Goal: Complete application form: Complete application form

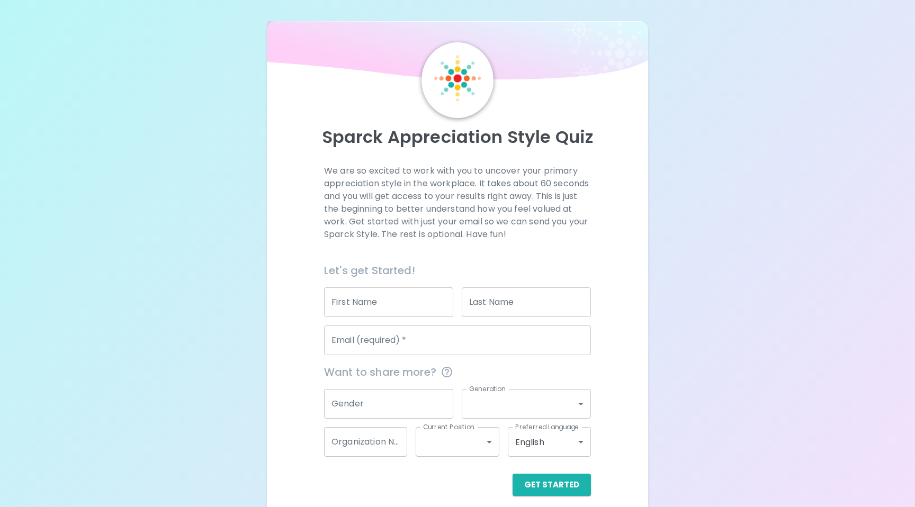
scroll to position [10, 0]
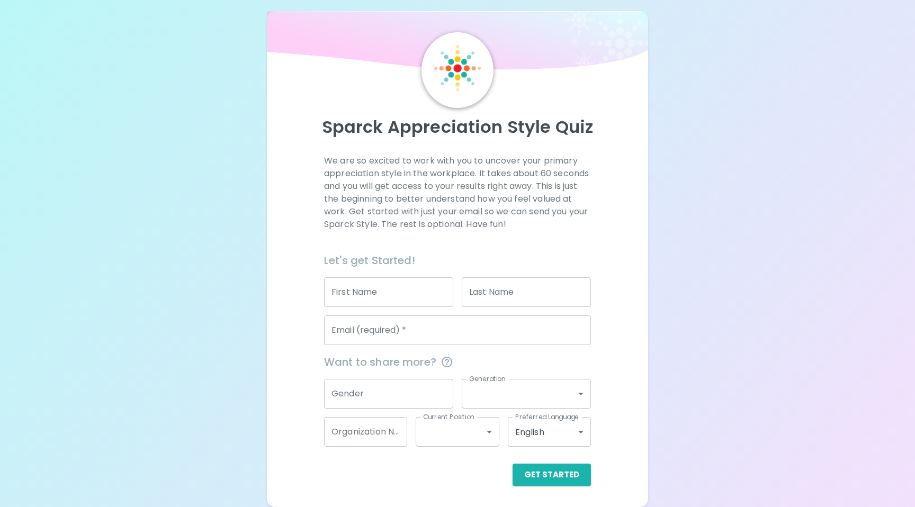
click at [399, 293] on input "First Name" at bounding box center [388, 292] width 129 height 30
type input "[PERSON_NAME]"
type input "[PERSON_NAME][EMAIL_ADDRESS][PERSON_NAME][DOMAIN_NAME]"
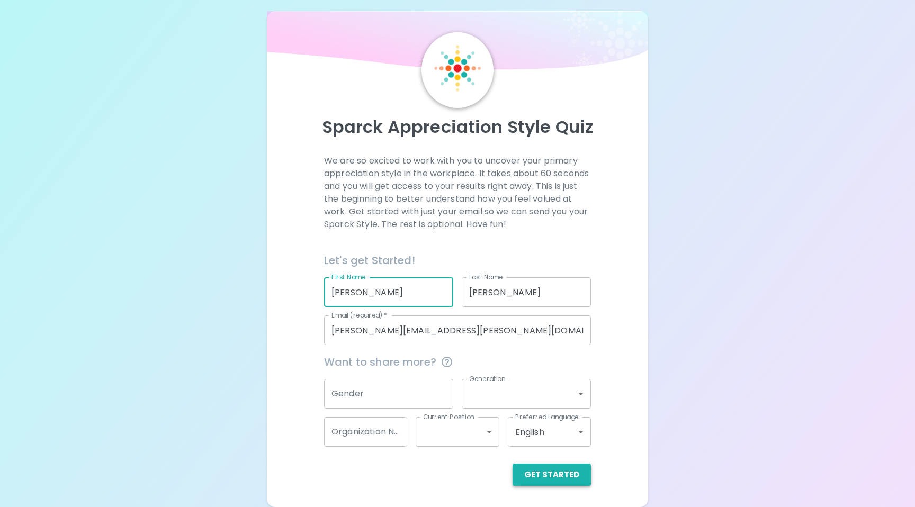
click at [550, 476] on button "Get Started" at bounding box center [551, 475] width 78 height 22
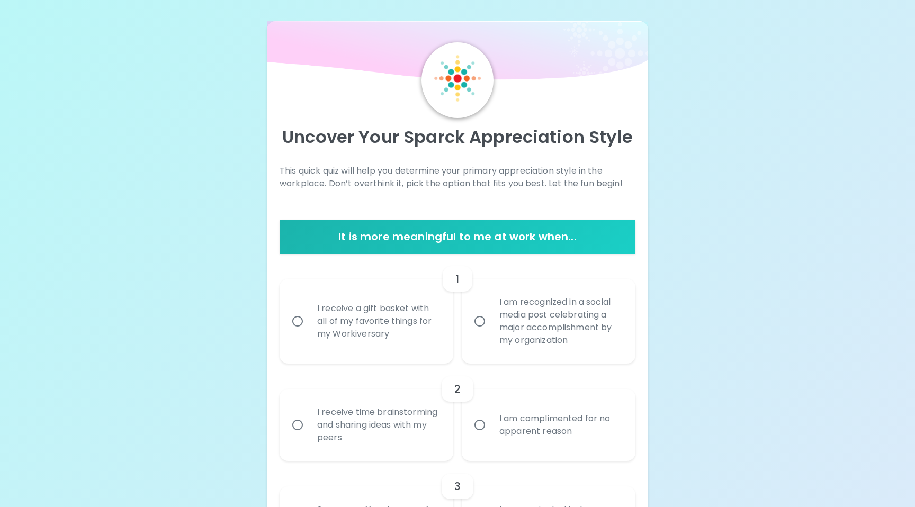
scroll to position [6, 0]
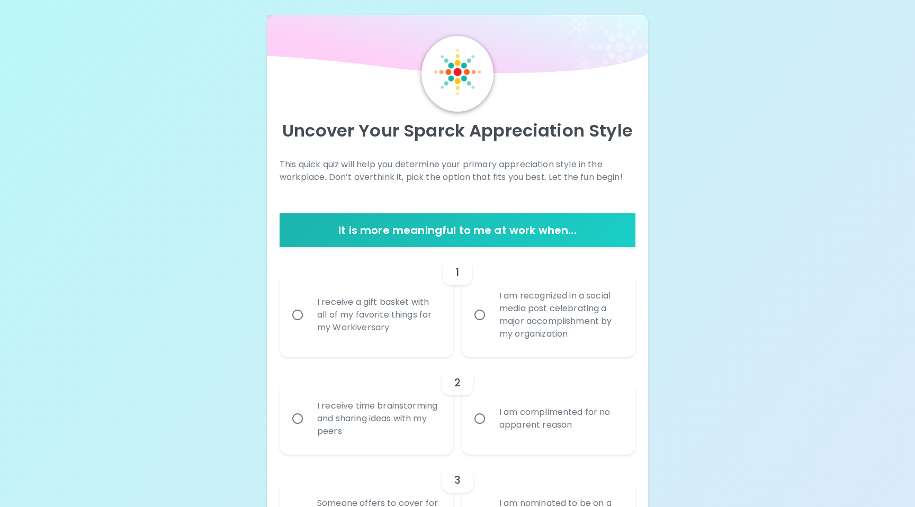
click at [479, 316] on input "I am recognized in a social media post celebrating a major accomplishment by my…" at bounding box center [479, 315] width 22 height 22
radio input "true"
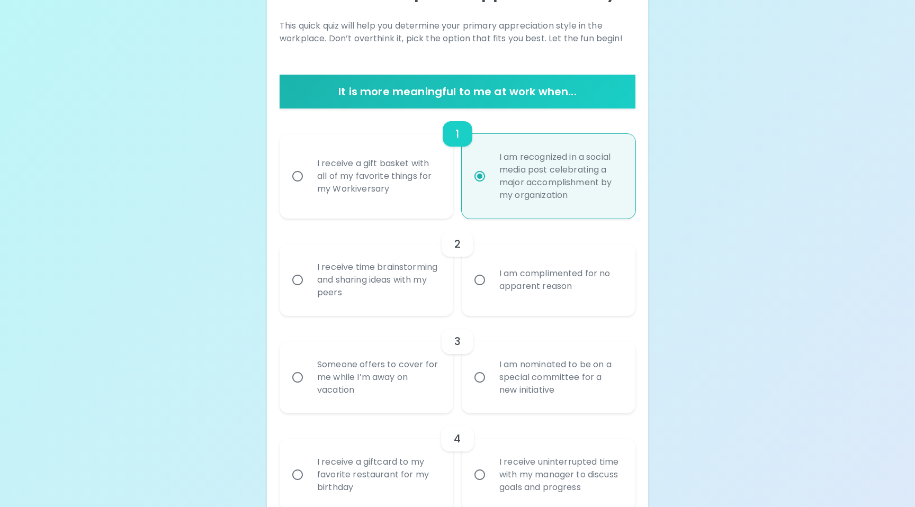
scroll to position [146, 0]
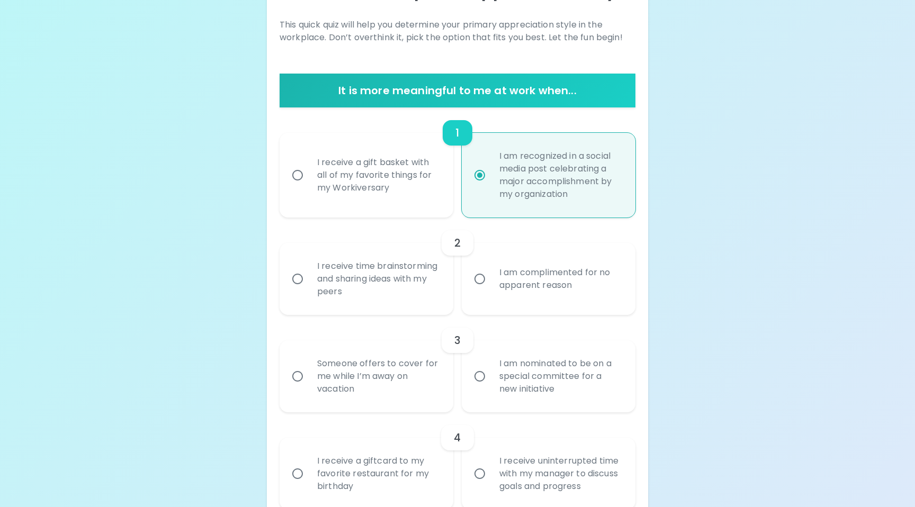
click at [300, 278] on input "I receive time brainstorming and sharing ideas with my peers" at bounding box center [297, 279] width 22 height 22
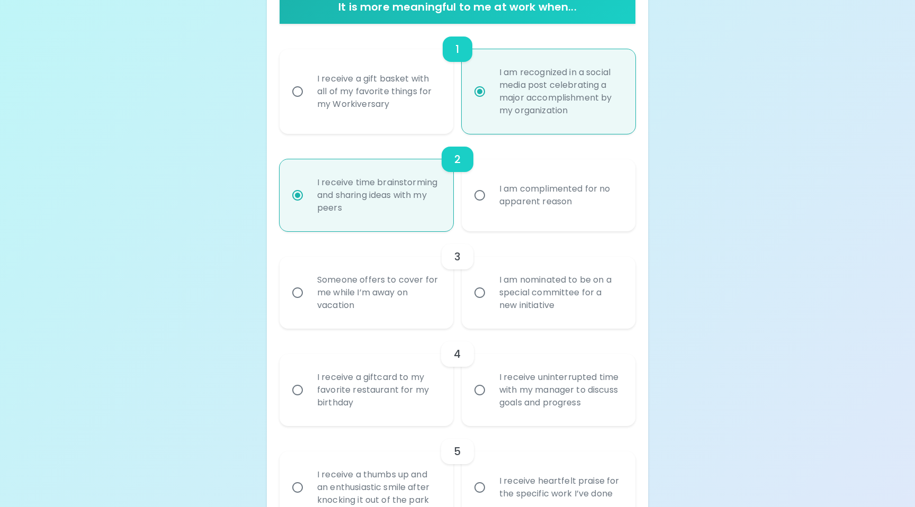
scroll to position [231, 0]
radio input "true"
click at [480, 291] on input "I am nominated to be on a special committee for a new initiative" at bounding box center [479, 292] width 22 height 22
radio input "false"
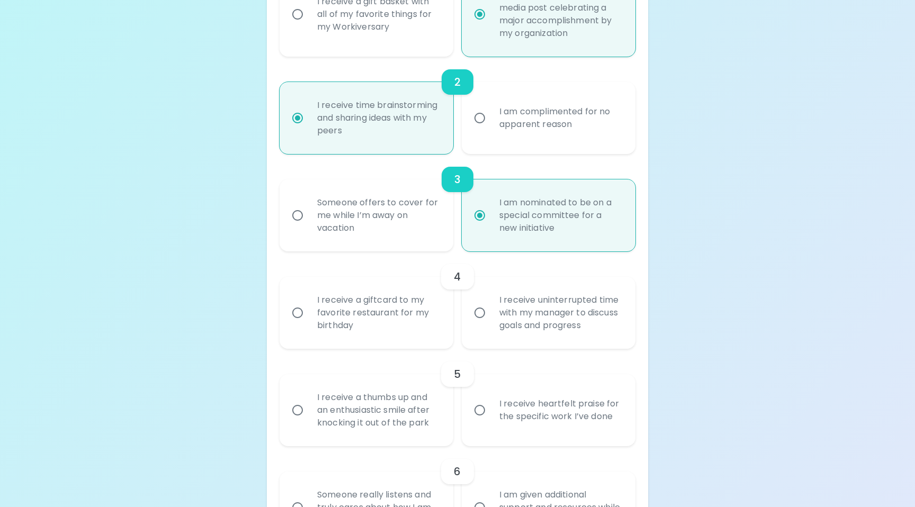
scroll to position [315, 0]
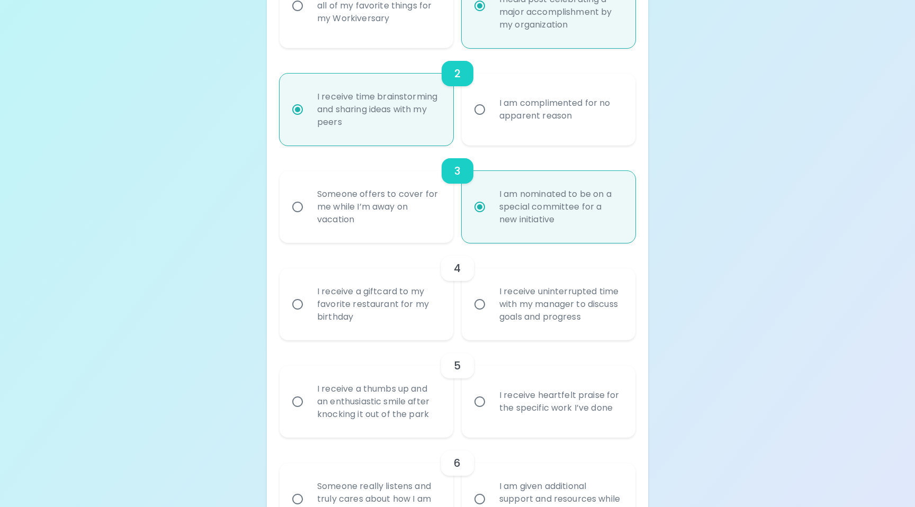
radio input "true"
click at [482, 302] on input "I receive uninterrupted time with my manager to discuss goals and progress" at bounding box center [479, 304] width 22 height 22
radio input "false"
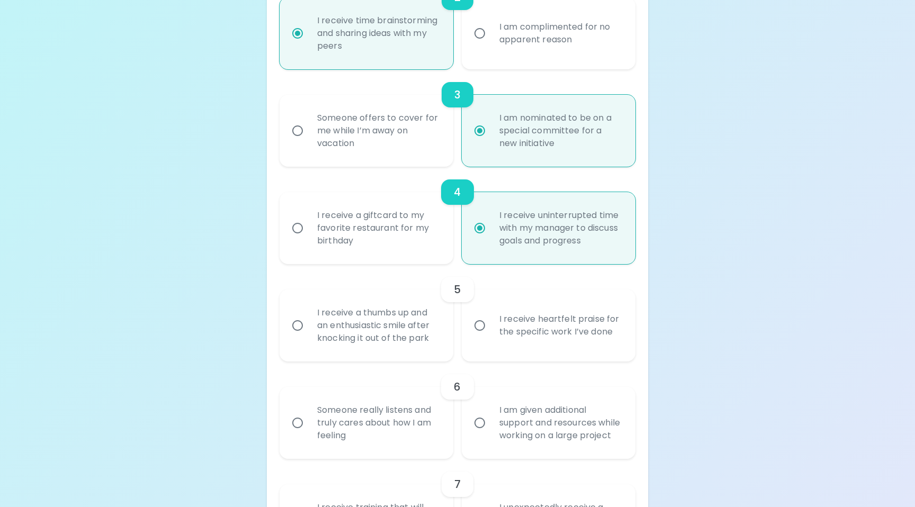
scroll to position [400, 0]
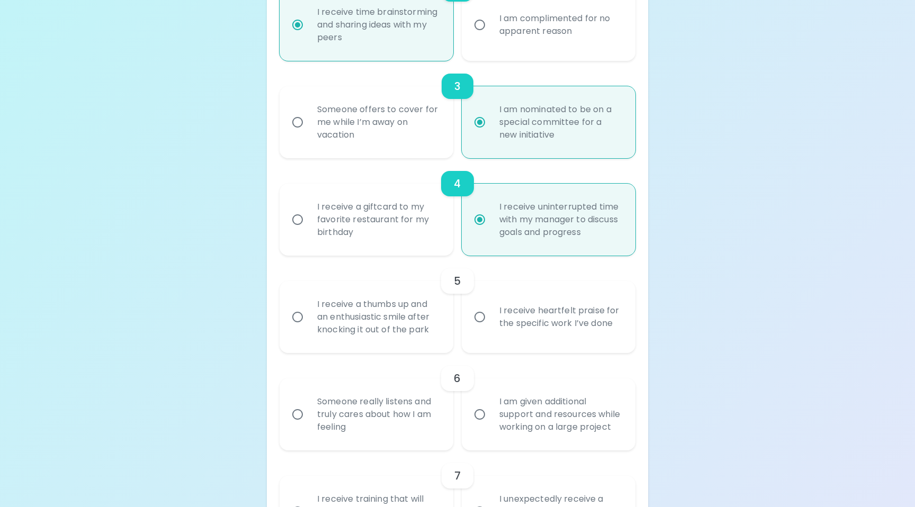
radio input "true"
click at [480, 319] on input "I receive heartfelt praise for the specific work I’ve done" at bounding box center [479, 317] width 22 height 22
radio input "false"
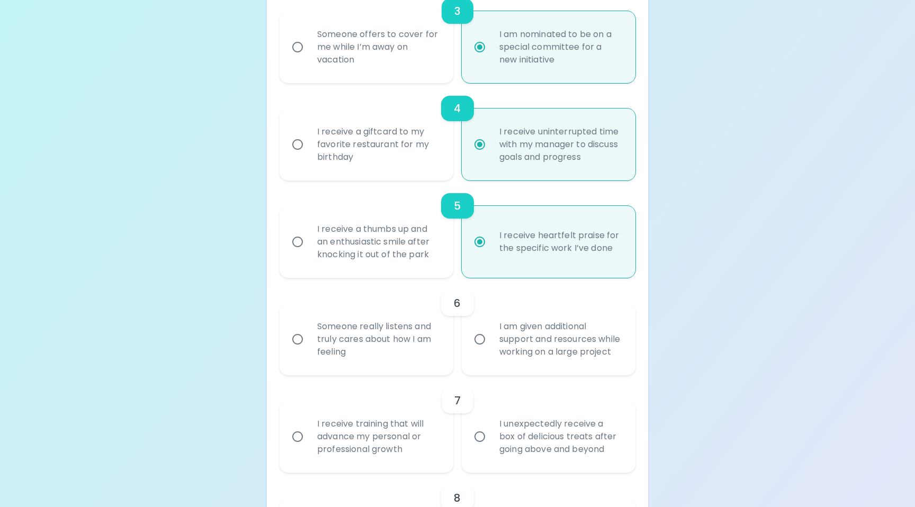
scroll to position [485, 0]
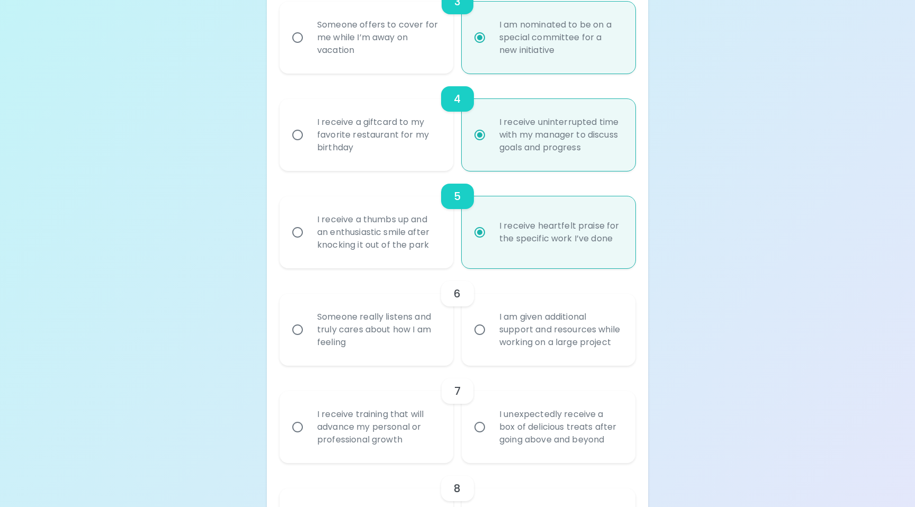
radio input "true"
click at [300, 337] on input "Someone really listens and truly cares about how I am feeling" at bounding box center [297, 330] width 22 height 22
radio input "false"
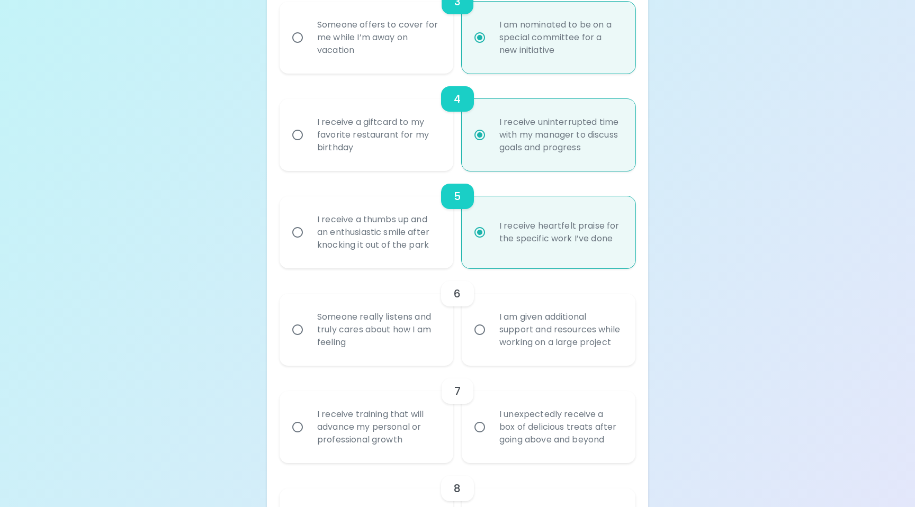
radio input "false"
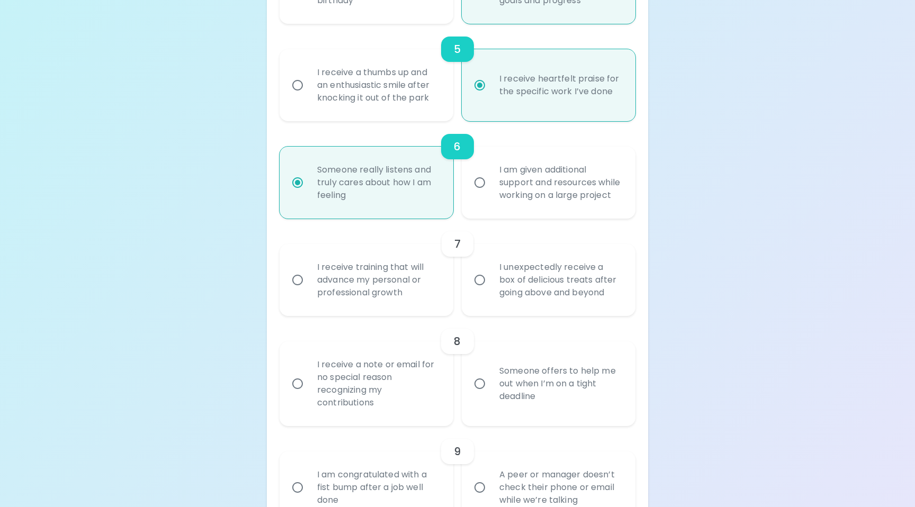
scroll to position [633, 0]
radio input "true"
click at [301, 290] on input "I receive training that will advance my personal or professional growth" at bounding box center [297, 279] width 22 height 22
radio input "false"
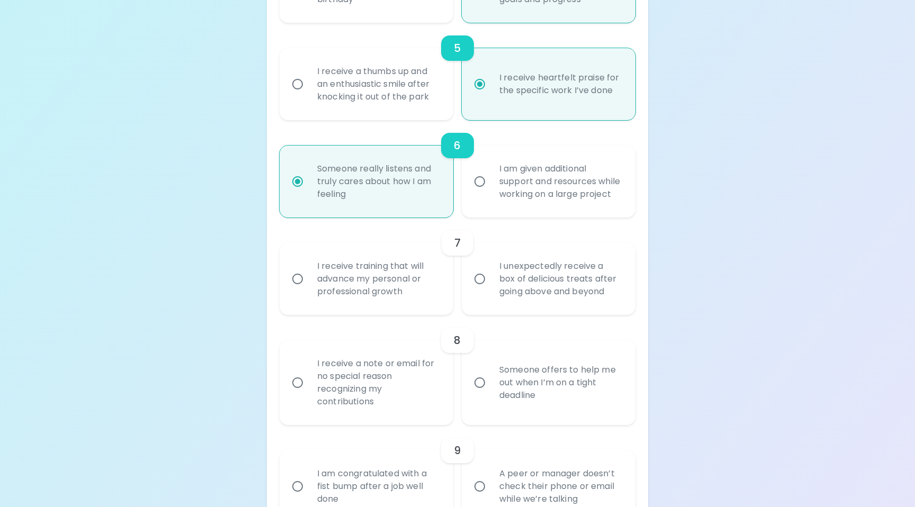
radio input "false"
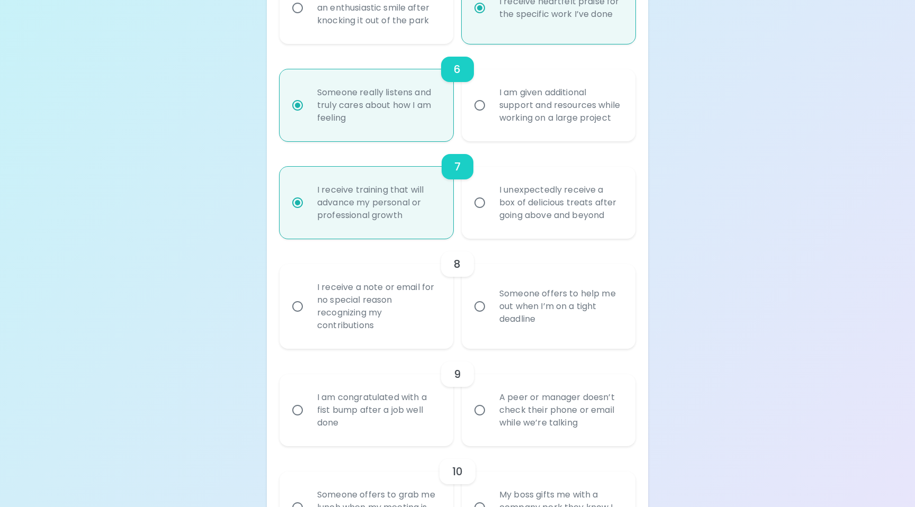
scroll to position [718, 0]
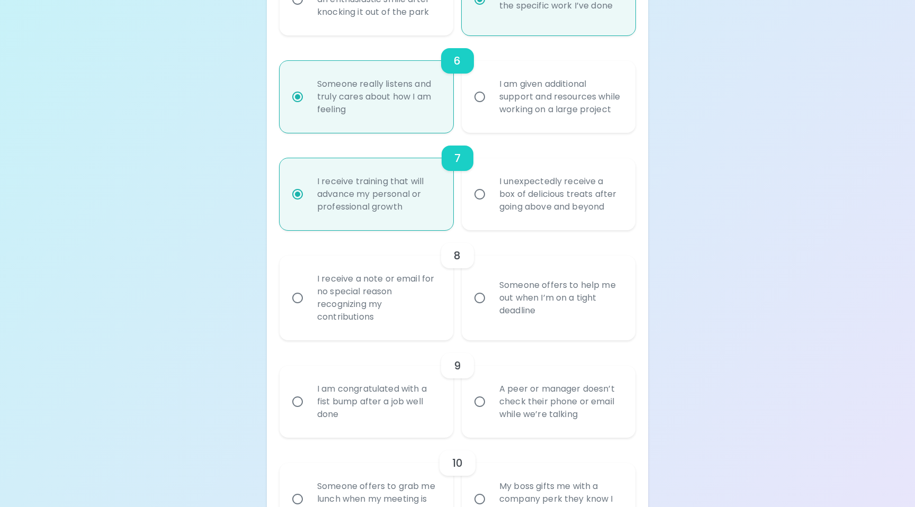
radio input "true"
click at [297, 309] on input "I receive a note or email for no special reason recognizing my contributions" at bounding box center [297, 298] width 22 height 22
radio input "false"
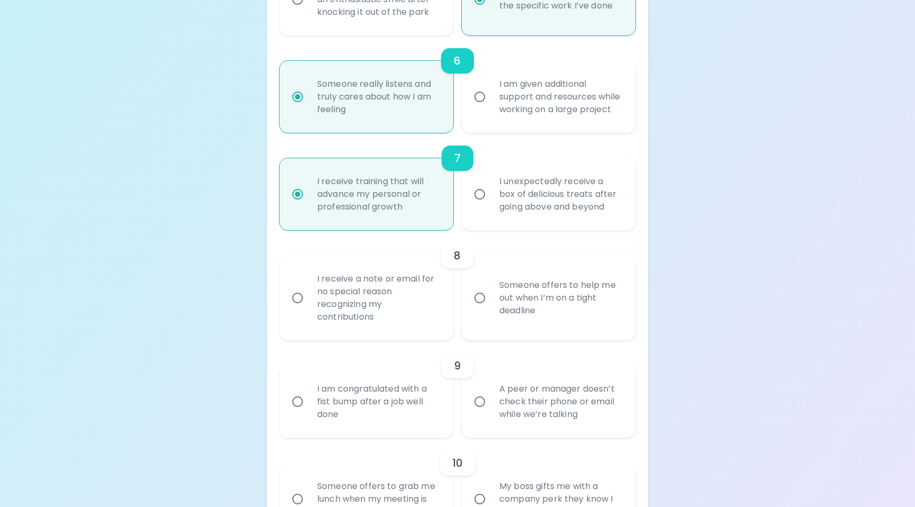
radio input "false"
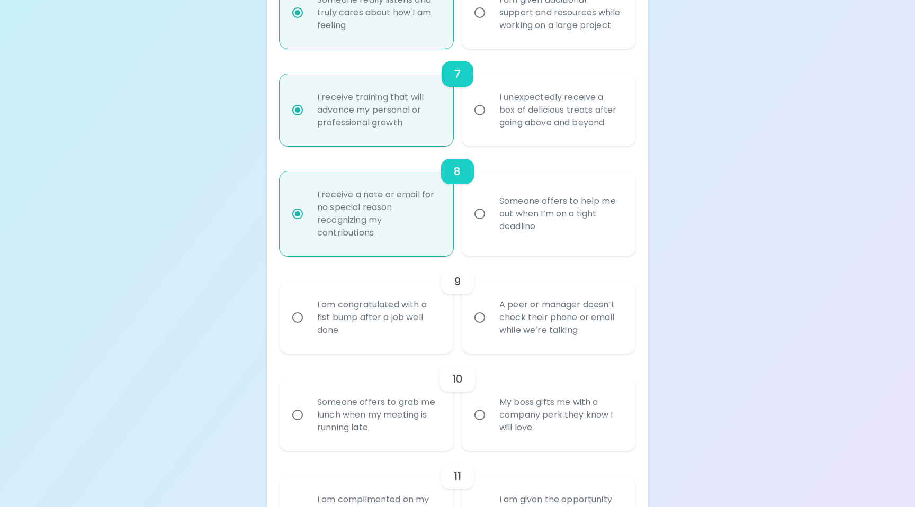
scroll to position [802, 0]
radio input "true"
click at [485, 328] on input "A peer or manager doesn’t check their phone or email while we’re talking" at bounding box center [479, 317] width 22 height 22
radio input "false"
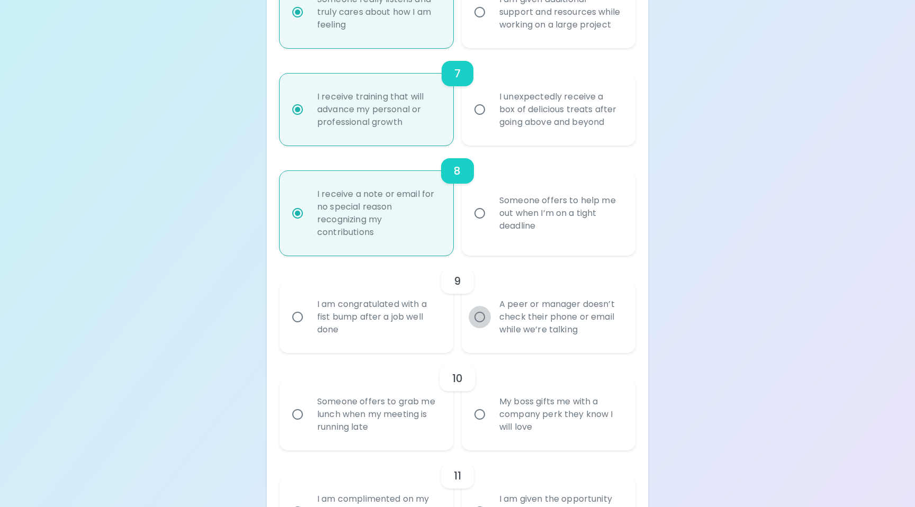
radio input "false"
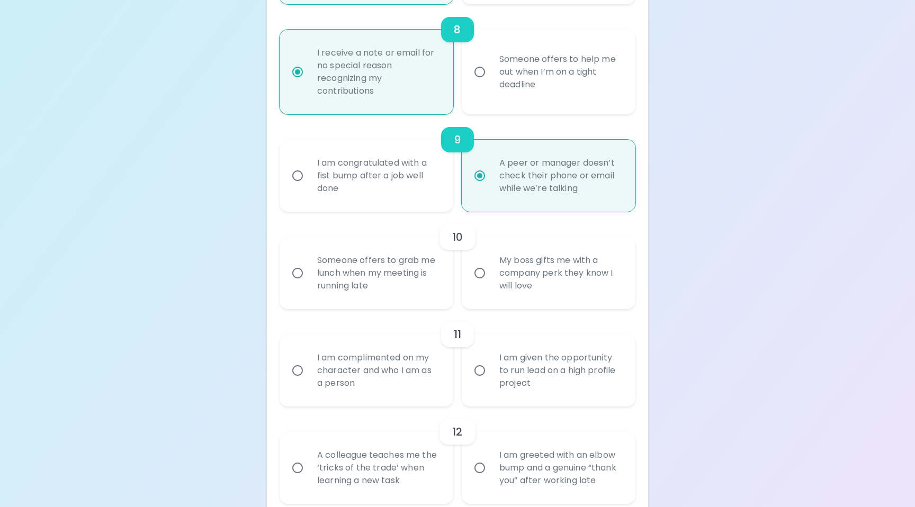
scroll to position [945, 0]
radio input "true"
click at [296, 283] on input "Someone offers to grab me lunch when my meeting is running late" at bounding box center [297, 272] width 22 height 22
radio input "false"
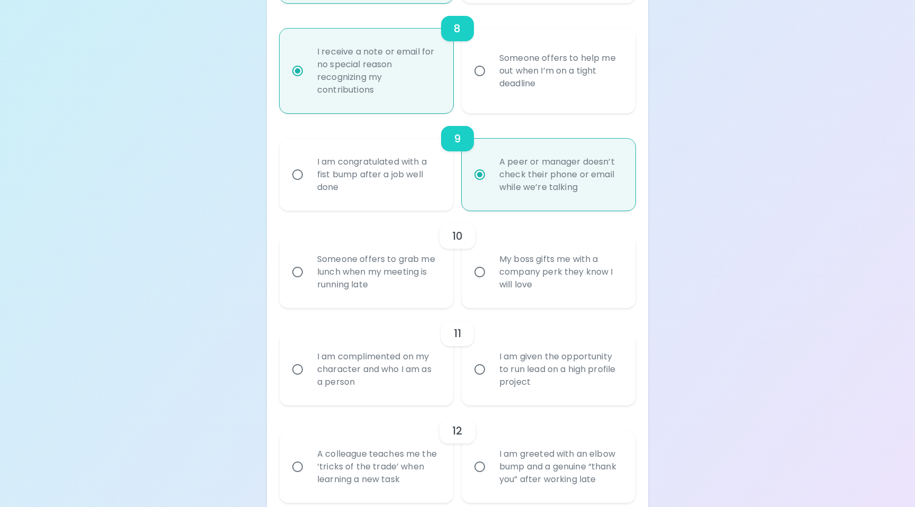
radio input "false"
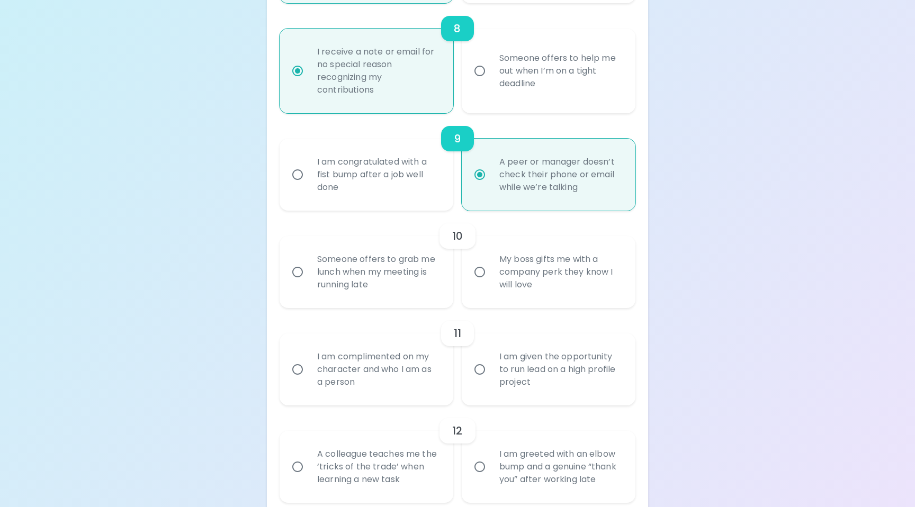
radio input "false"
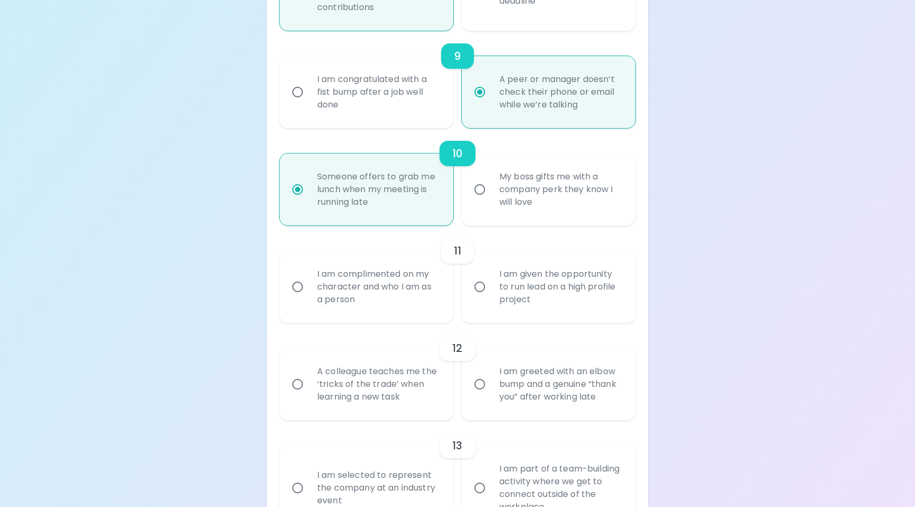
scroll to position [1029, 0]
radio input "true"
click at [299, 296] on input "I am complimented on my character and who I am as a person" at bounding box center [297, 285] width 22 height 22
radio input "false"
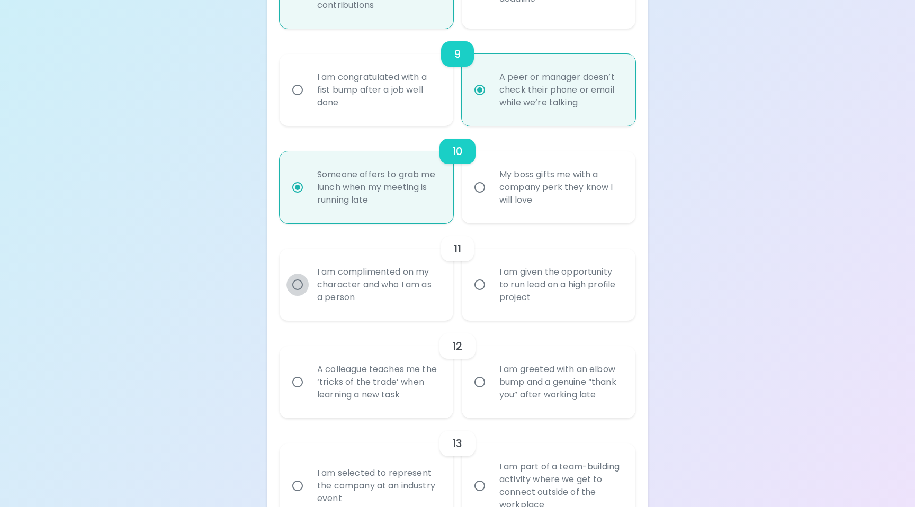
radio input "false"
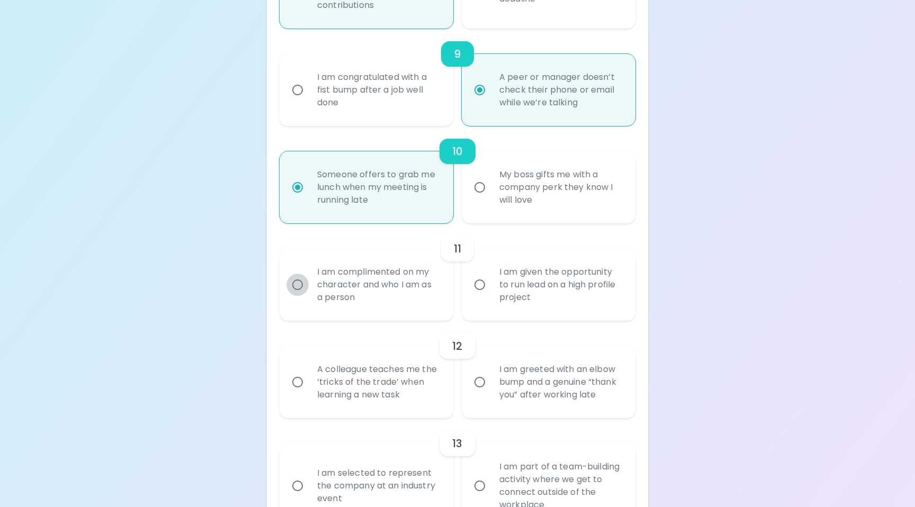
radio input "false"
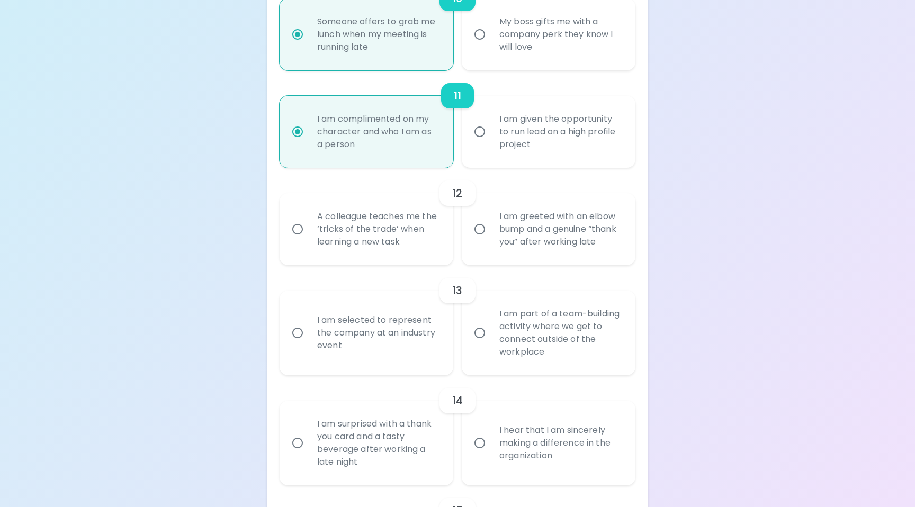
scroll to position [1184, 0]
radio input "true"
click at [478, 234] on input "I am greeted with an elbow bump and a genuine “thank you” after working late" at bounding box center [479, 227] width 22 height 22
radio input "false"
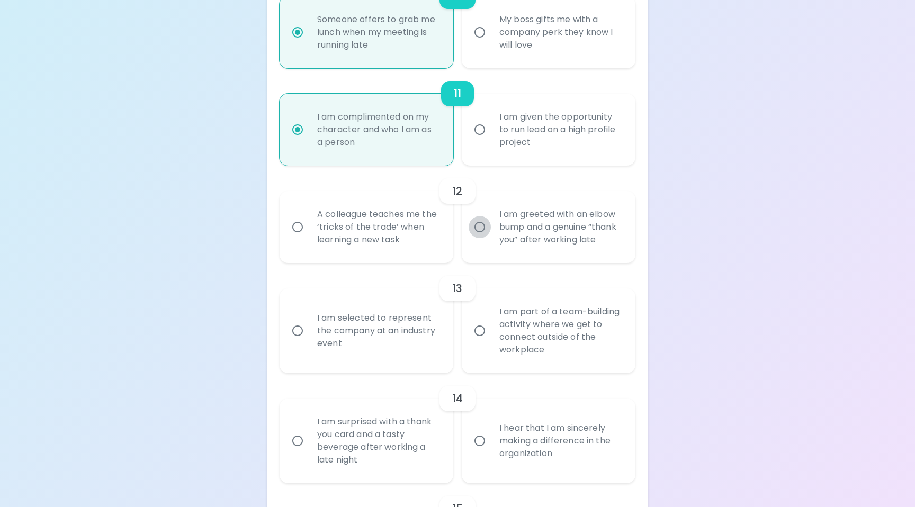
radio input "false"
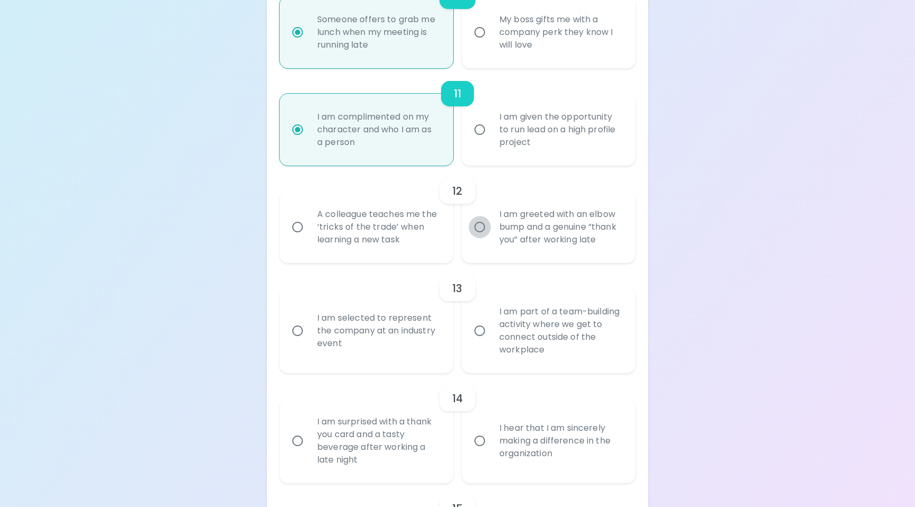
radio input "false"
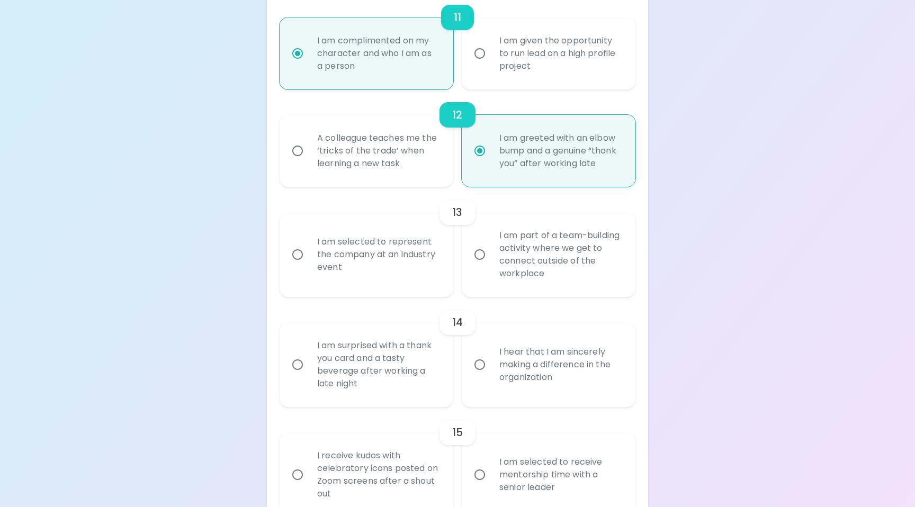
scroll to position [1269, 0]
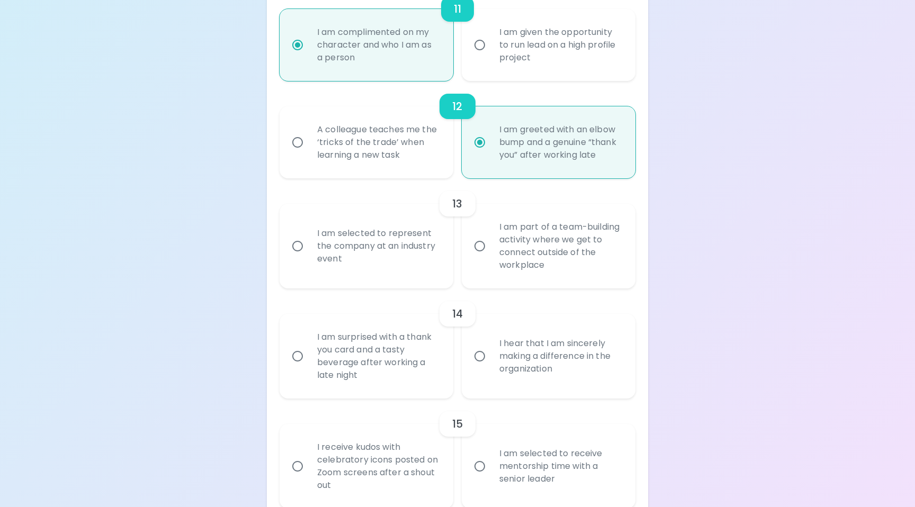
radio input "true"
click at [309, 263] on div "I am selected to represent the company at an industry event" at bounding box center [378, 246] width 139 height 64
click at [309, 257] on input "I am selected to represent the company at an industry event" at bounding box center [297, 246] width 22 height 22
radio input "false"
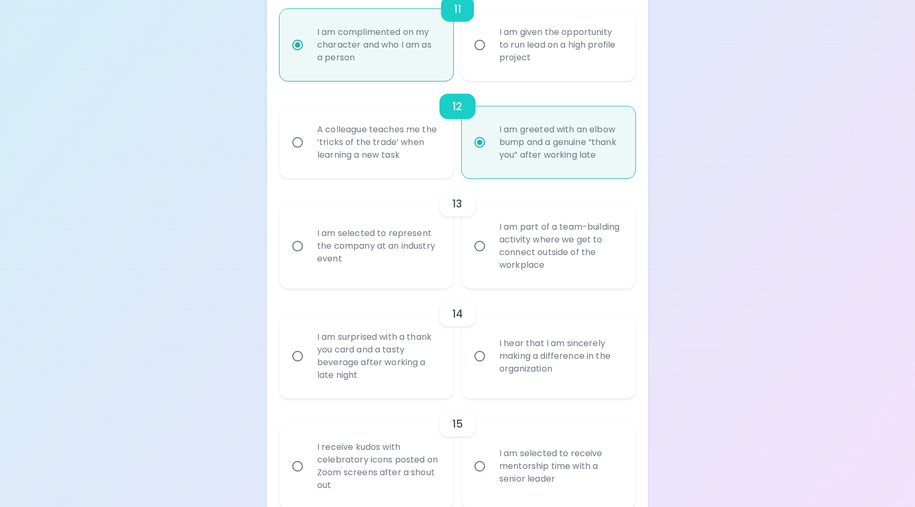
radio input "false"
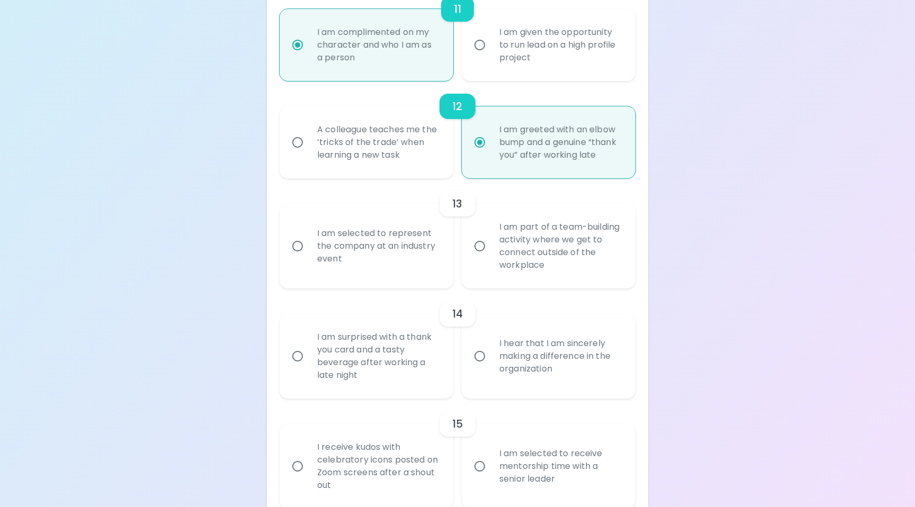
radio input "false"
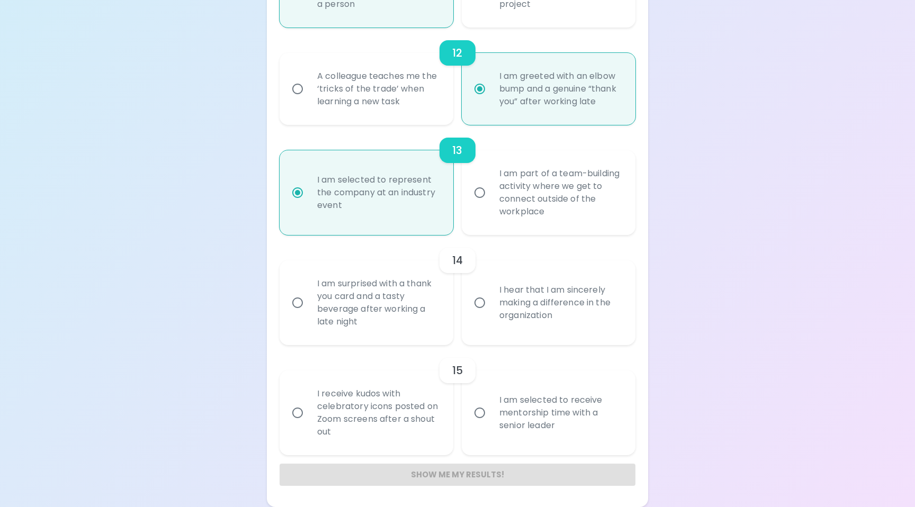
scroll to position [1335, 0]
radio input "true"
click at [563, 304] on div "I hear that I am sincerely making a difference in the organization" at bounding box center [560, 303] width 139 height 64
click at [491, 304] on input "I hear that I am sincerely making a difference in the organization" at bounding box center [479, 303] width 22 height 22
radio input "false"
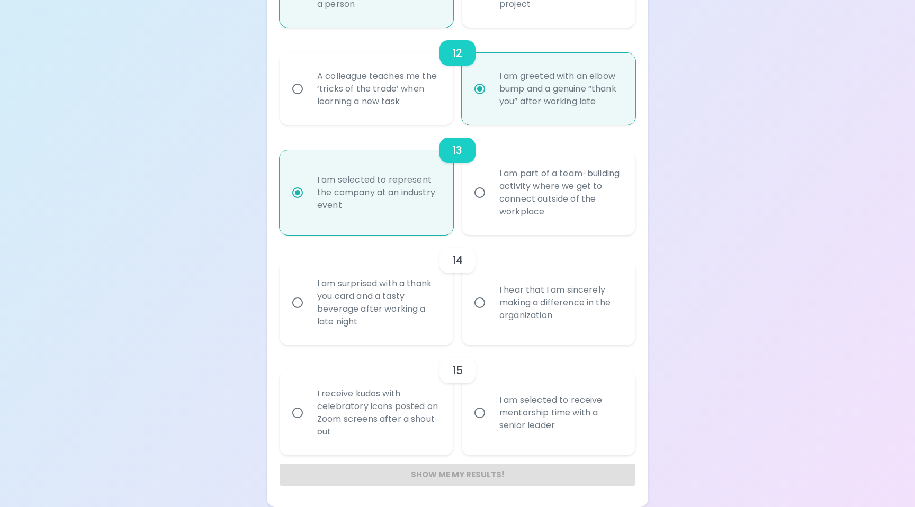
radio input "false"
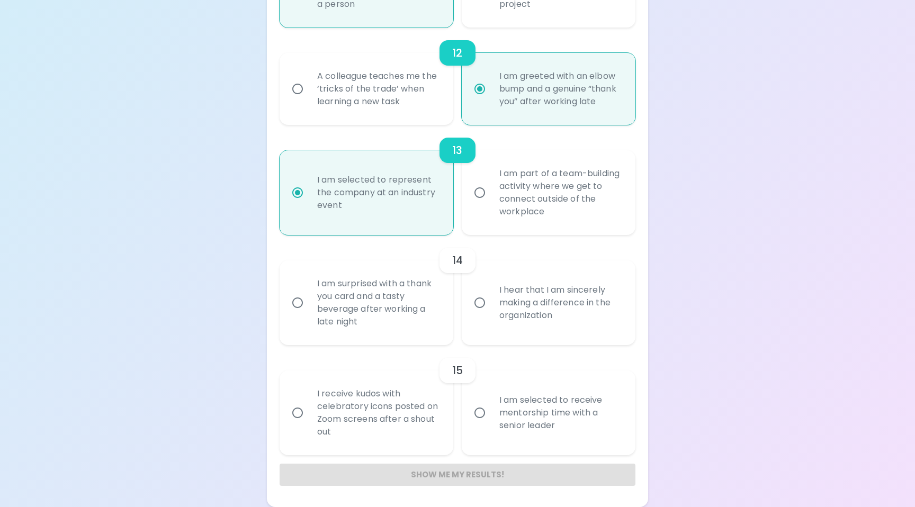
radio input "false"
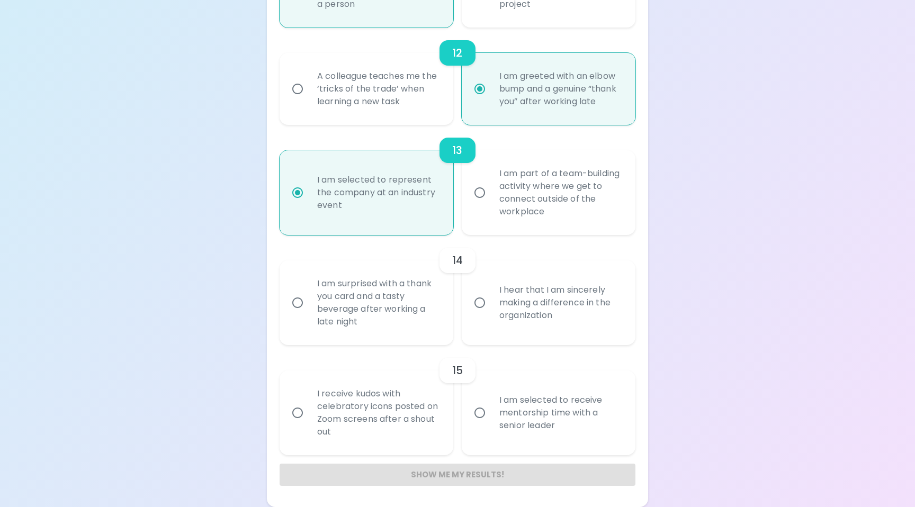
radio input "false"
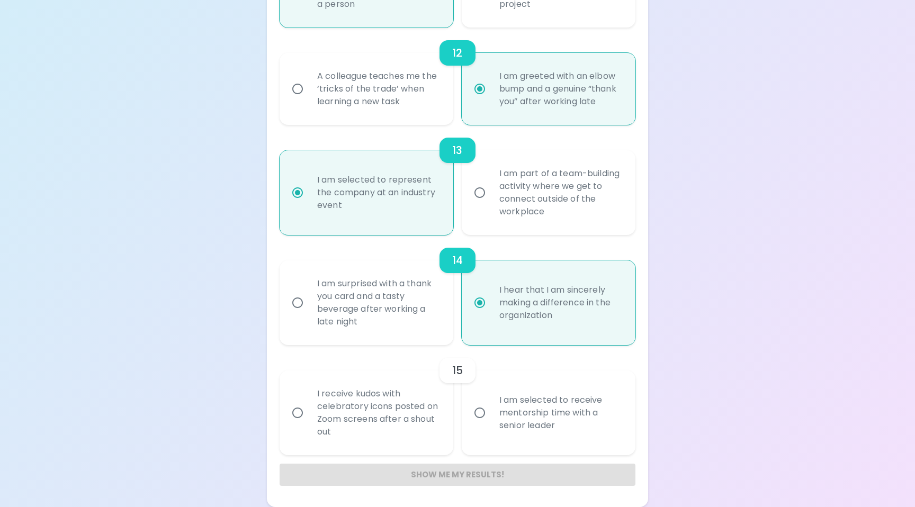
radio input "true"
click at [501, 406] on div "I am selected to receive mentorship time with a senior leader" at bounding box center [560, 413] width 139 height 64
click at [491, 406] on input "I am selected to receive mentorship time with a senior leader" at bounding box center [479, 413] width 22 height 22
radio input "false"
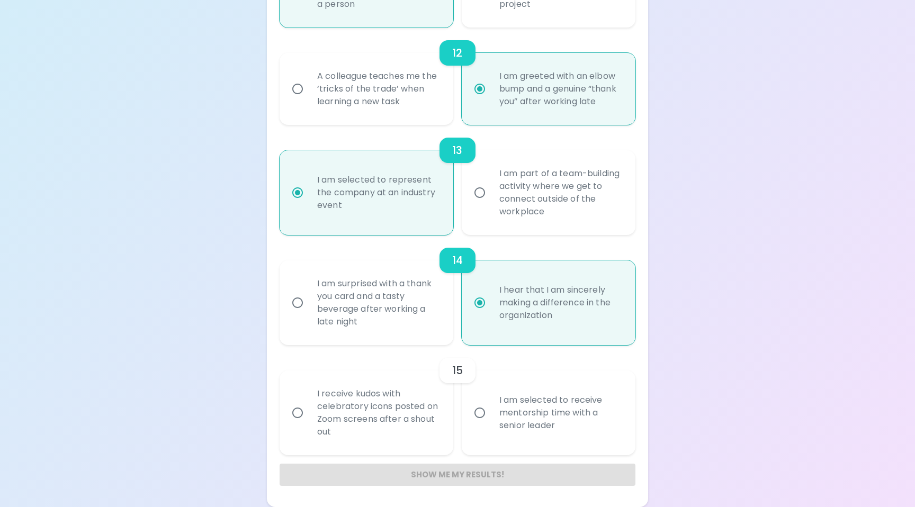
radio input "false"
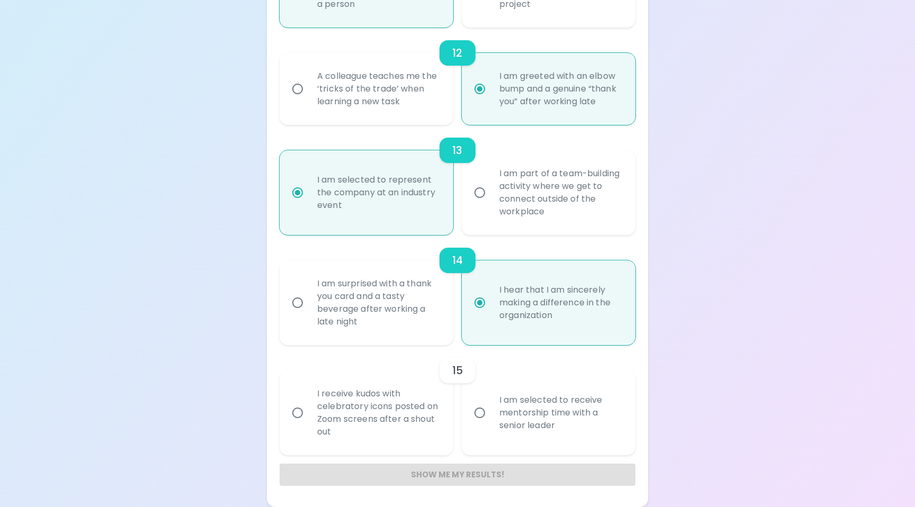
radio input "false"
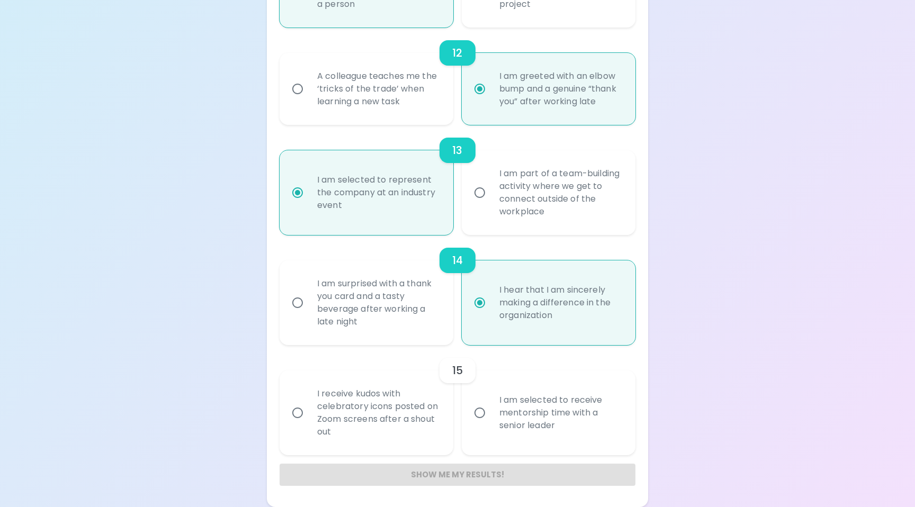
radio input "false"
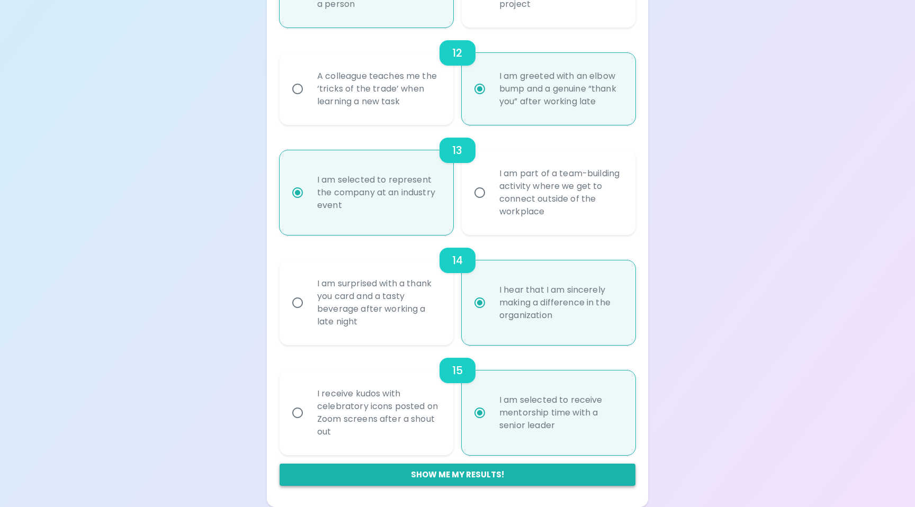
radio input "true"
click at [456, 477] on button "Show me my results!" at bounding box center [457, 475] width 356 height 22
radio input "false"
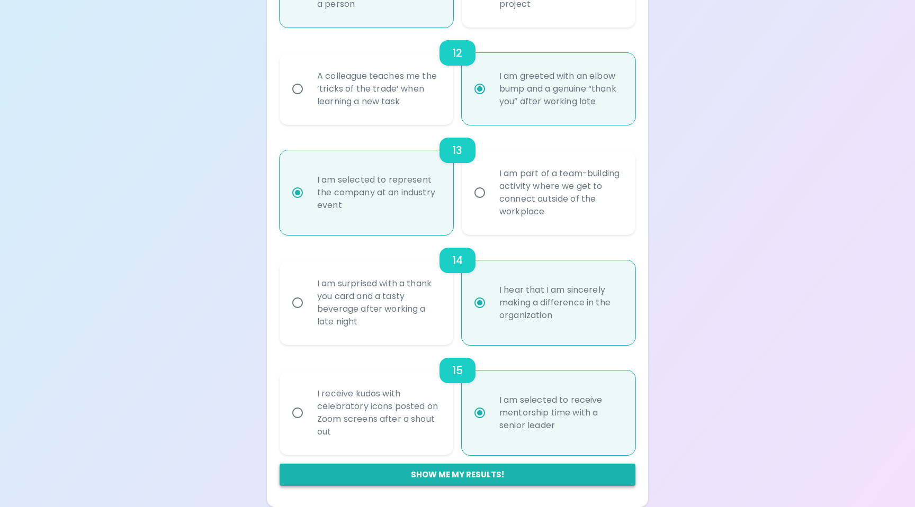
radio input "false"
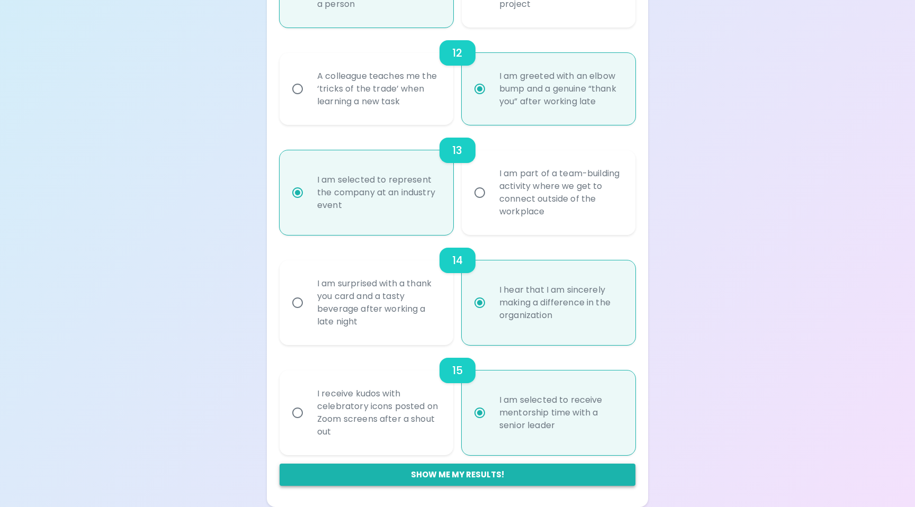
radio input "false"
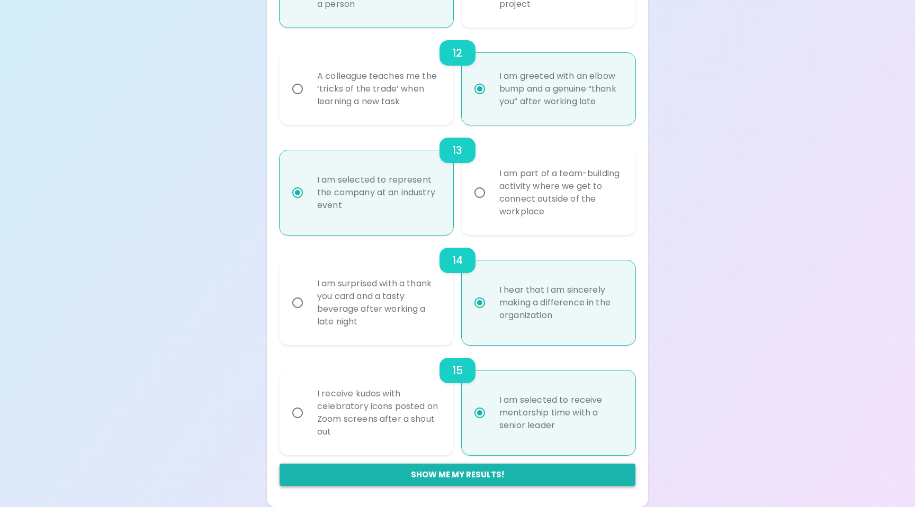
radio input "false"
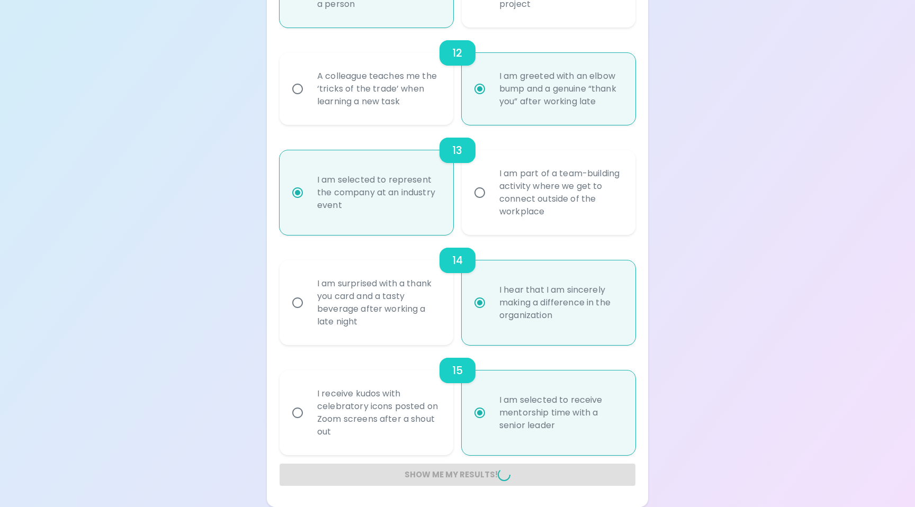
radio input "false"
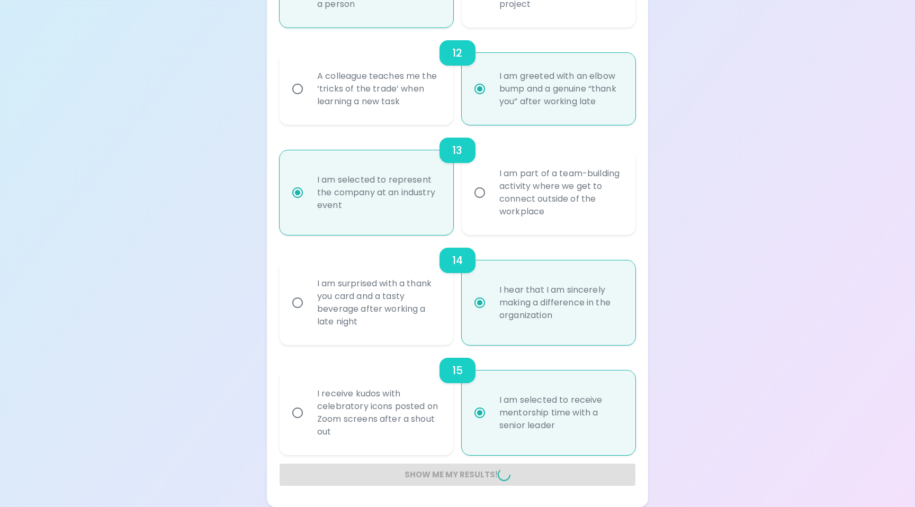
radio input "false"
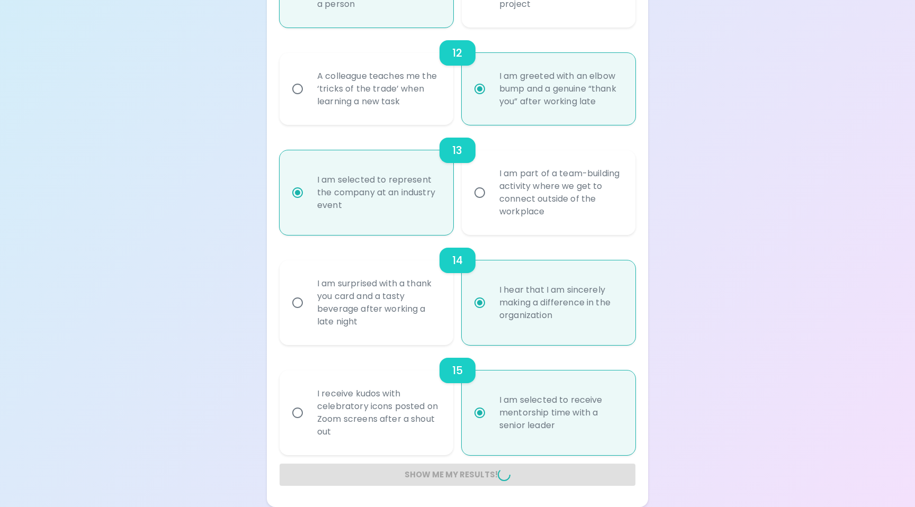
radio input "false"
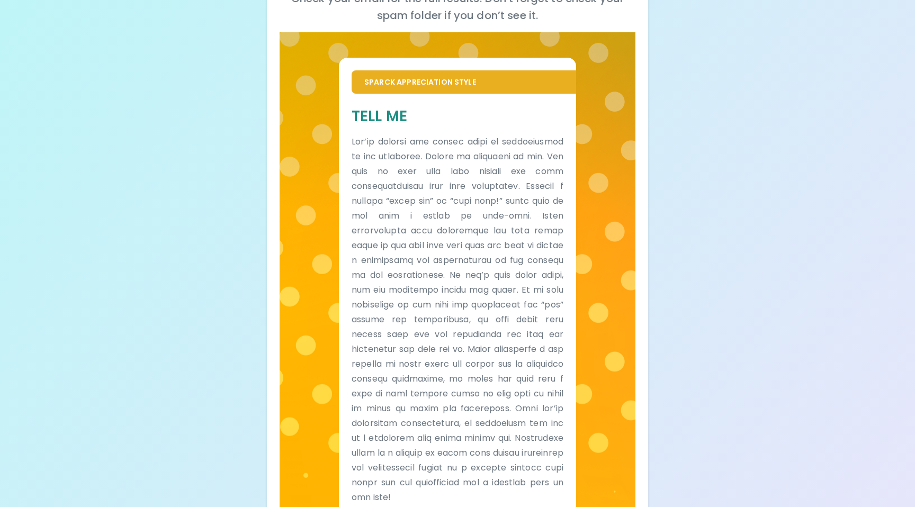
scroll to position [0, 0]
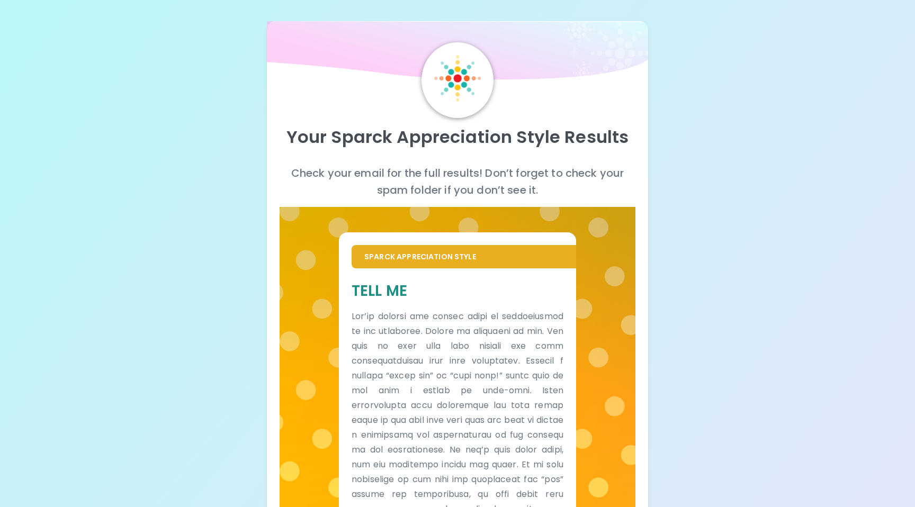
click at [456, 78] on img at bounding box center [457, 78] width 47 height 47
click at [433, 148] on p "Your Sparck Appreciation Style Results" at bounding box center [457, 136] width 356 height 21
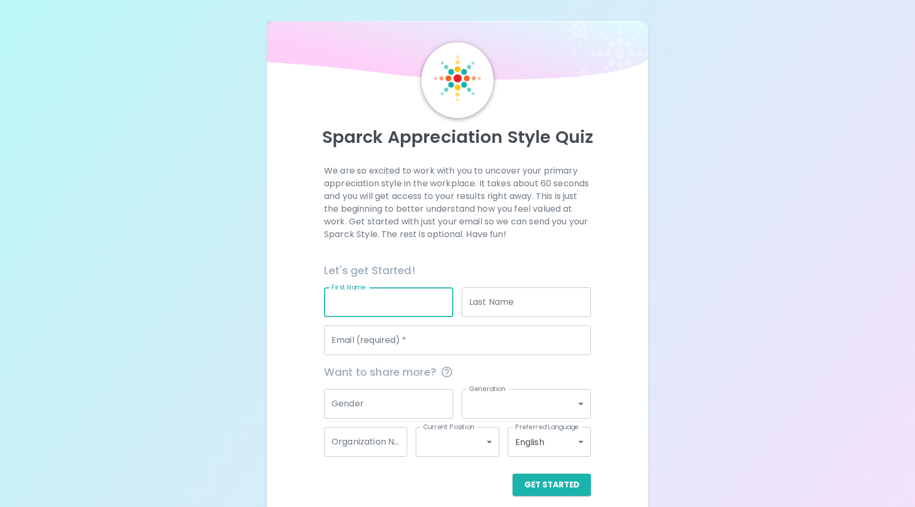
click at [412, 300] on input "First Name" at bounding box center [388, 302] width 129 height 30
type input "[PERSON_NAME]"
type input "[PERSON_NAME][EMAIL_ADDRESS][PERSON_NAME][DOMAIN_NAME]"
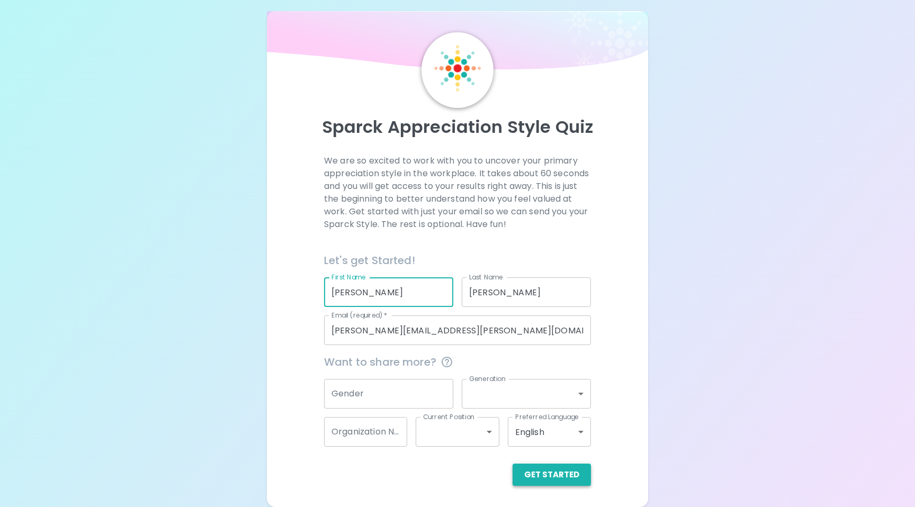
click at [557, 473] on button "Get Started" at bounding box center [551, 475] width 78 height 22
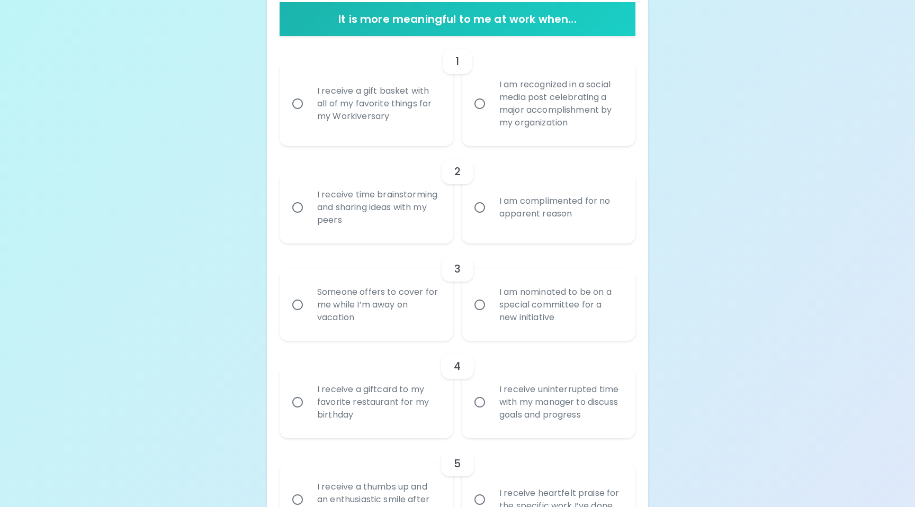
scroll to position [224, 0]
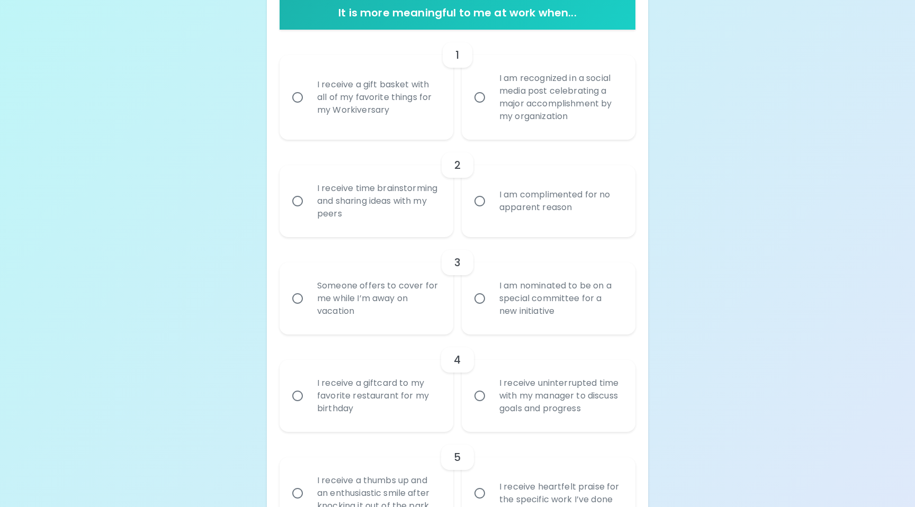
click at [296, 97] on input "I receive a gift basket with all of my favorite things for my Workiversary" at bounding box center [297, 97] width 22 height 22
radio input "true"
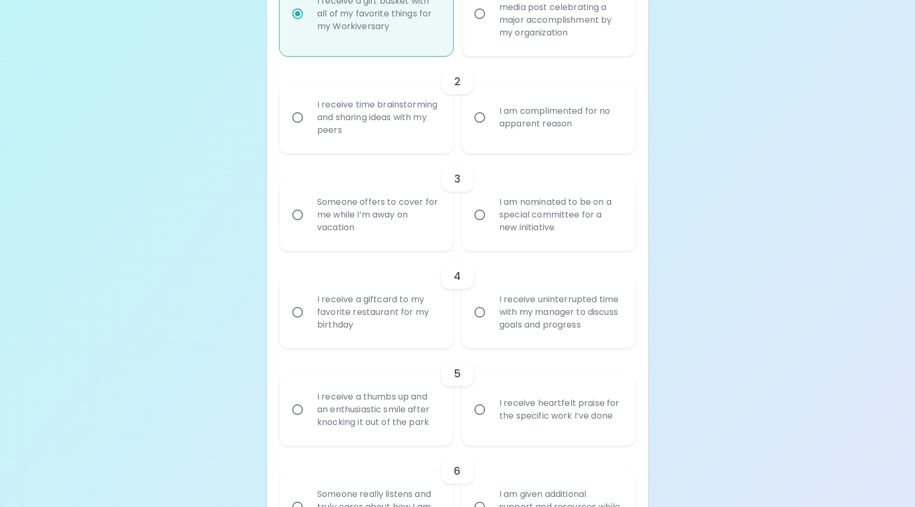
scroll to position [309, 0]
click at [296, 113] on input "I receive time brainstorming and sharing ideas with my peers" at bounding box center [297, 116] width 22 height 22
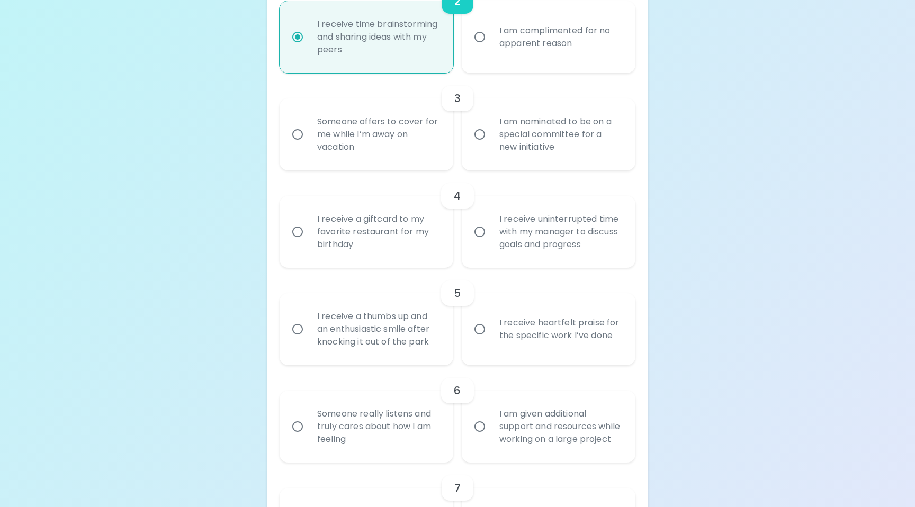
scroll to position [393, 0]
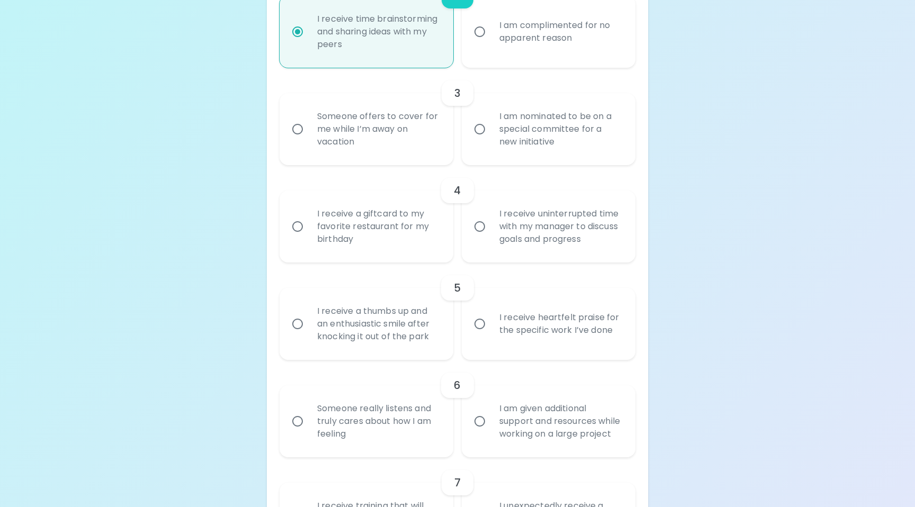
radio input "true"
click at [299, 129] on input "Someone offers to cover for me while I’m away on vacation" at bounding box center [297, 129] width 22 height 22
radio input "false"
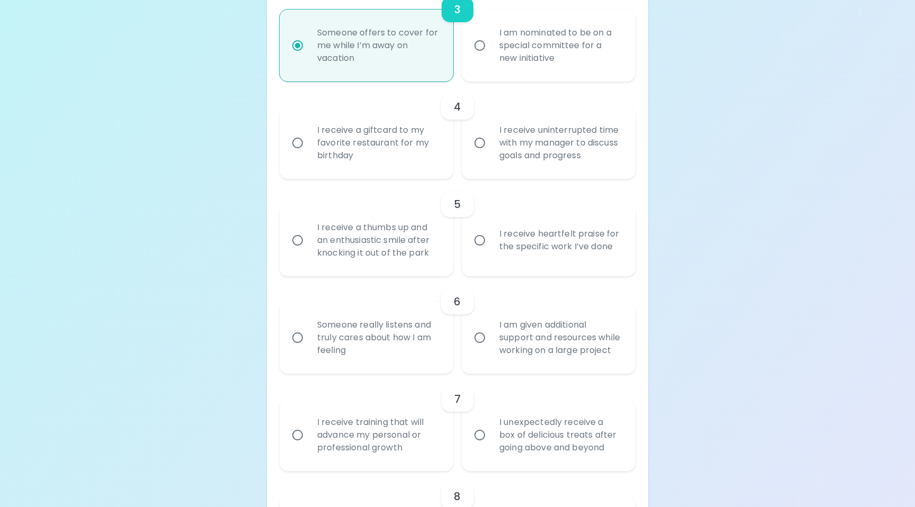
scroll to position [478, 0]
radio input "true"
click at [483, 43] on input "I am nominated to be on a special committee for a new initiative" at bounding box center [479, 44] width 22 height 22
radio input "false"
radio input "true"
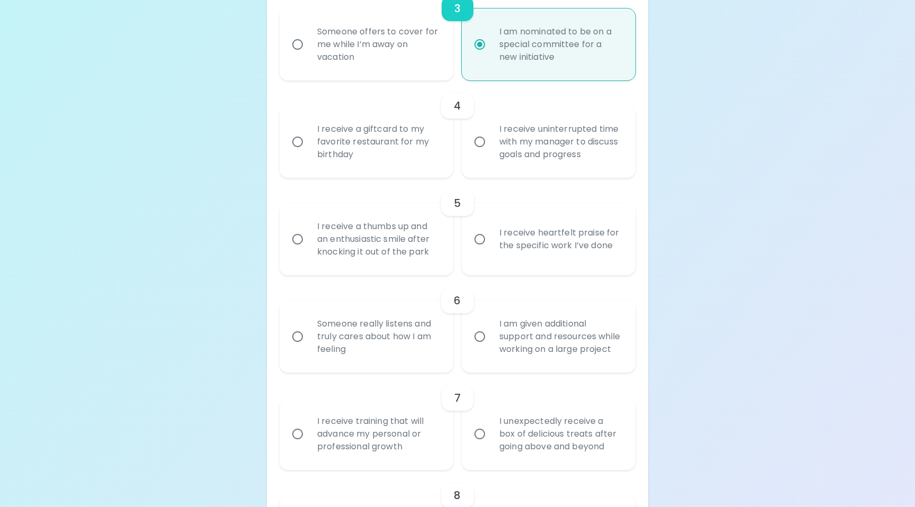
radio input "true"
click at [484, 142] on input "I receive uninterrupted time with my manager to discuss goals and progress" at bounding box center [479, 142] width 22 height 22
radio input "false"
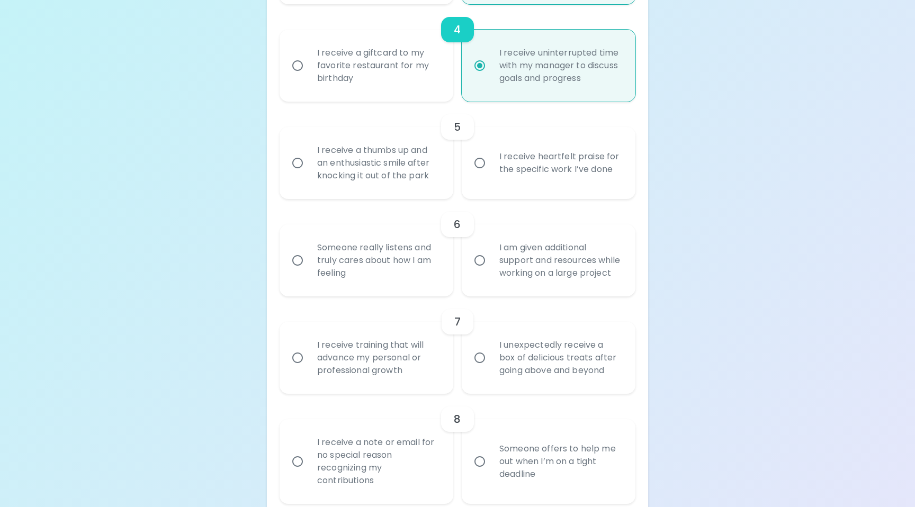
scroll to position [563, 0]
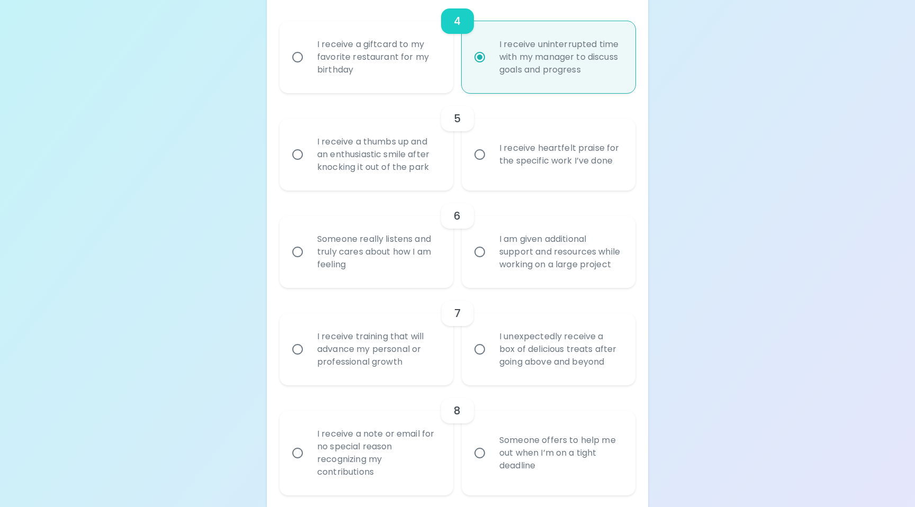
radio input "true"
click at [479, 155] on input "I receive heartfelt praise for the specific work I’ve done" at bounding box center [479, 154] width 22 height 22
radio input "false"
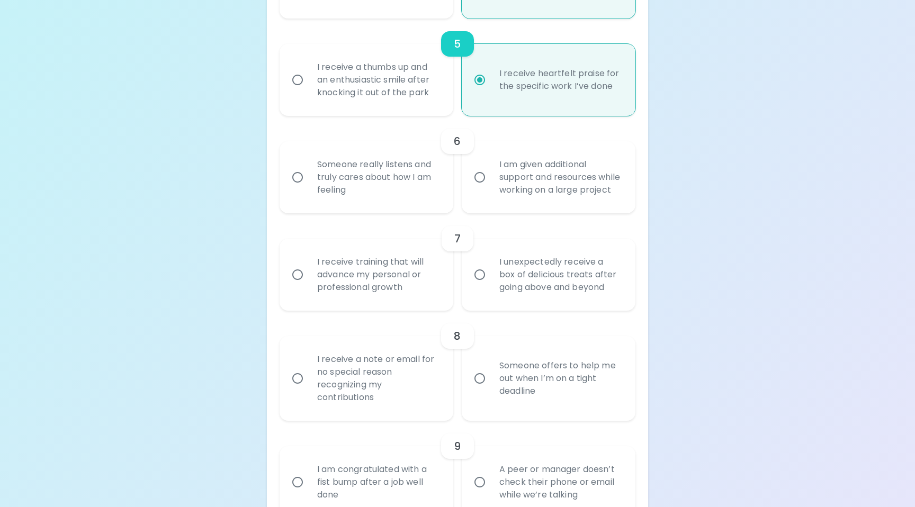
scroll to position [647, 0]
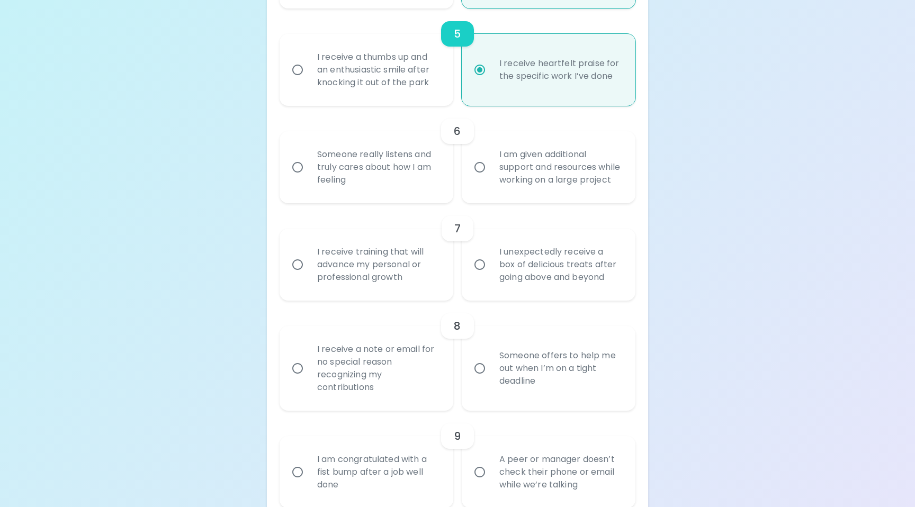
radio input "true"
click at [302, 173] on input "Someone really listens and truly cares about how I am feeling" at bounding box center [297, 167] width 22 height 22
radio input "false"
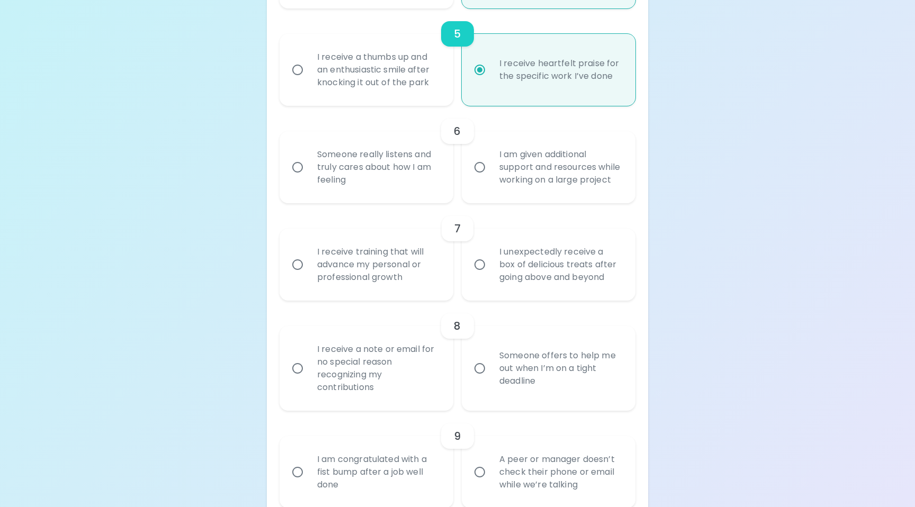
radio input "false"
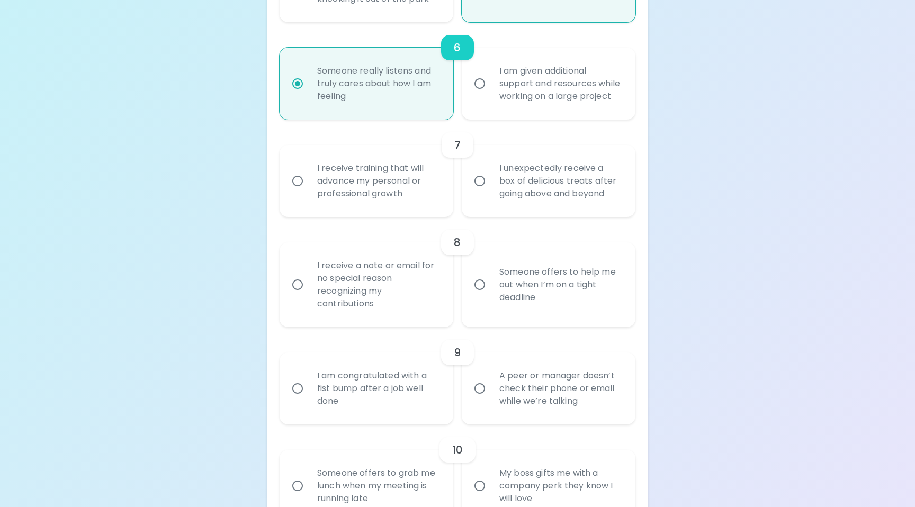
scroll to position [732, 0]
radio input "true"
click at [300, 191] on input "I receive training that will advance my personal or professional growth" at bounding box center [297, 180] width 22 height 22
radio input "false"
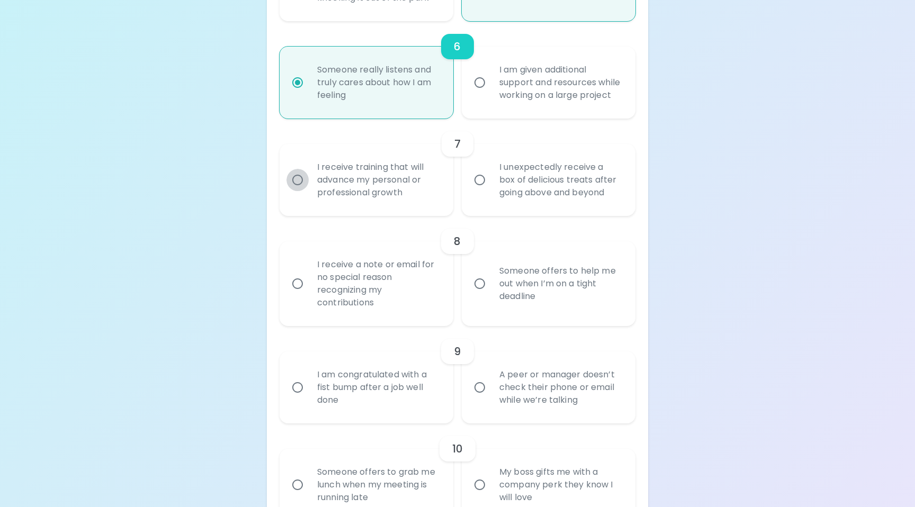
radio input "false"
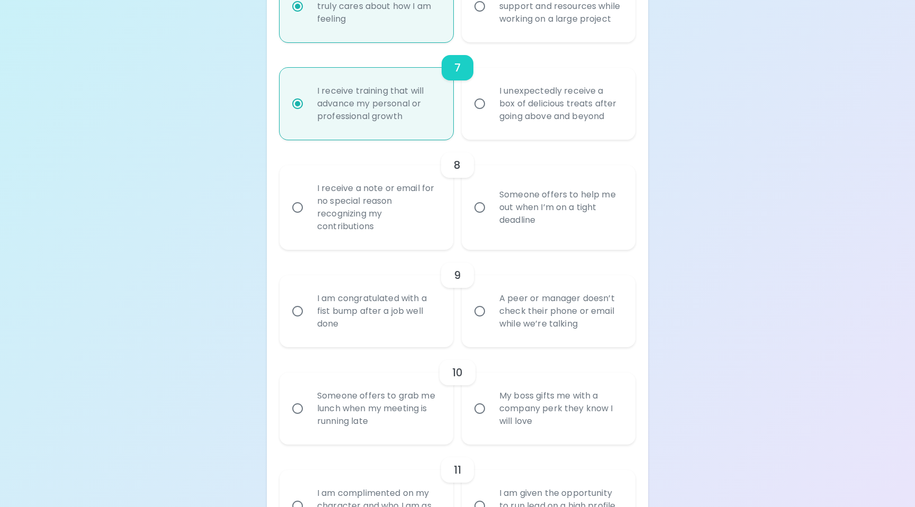
scroll to position [817, 0]
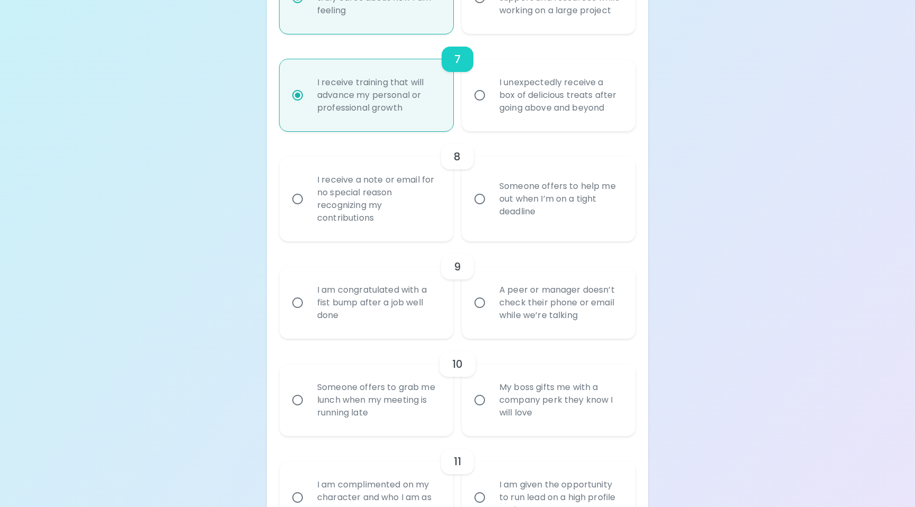
radio input "true"
click at [481, 210] on input "Someone offers to help me out when I’m on a tight deadline" at bounding box center [479, 199] width 22 height 22
radio input "false"
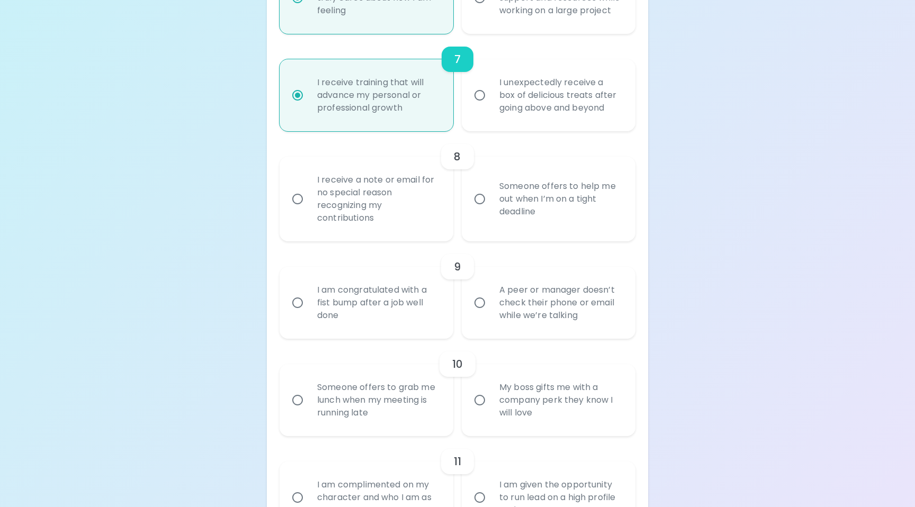
radio input "false"
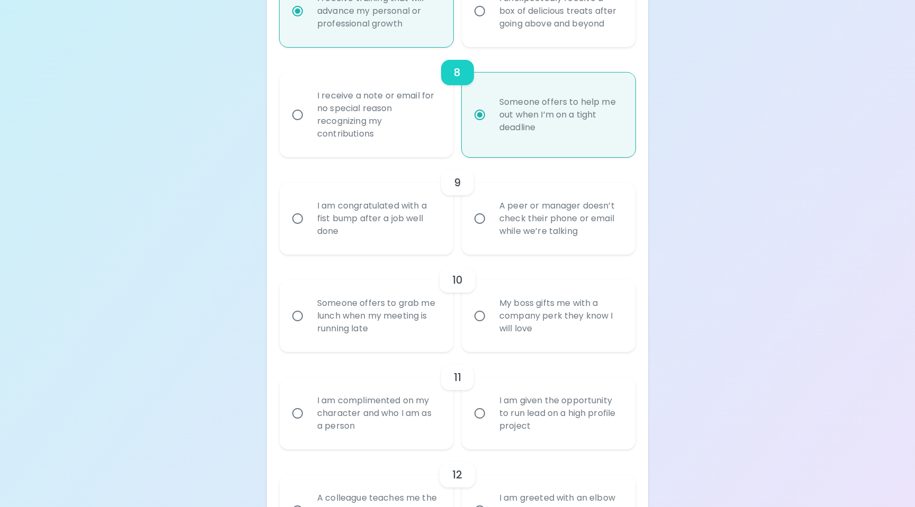
scroll to position [901, 0]
radio input "true"
click at [480, 229] on input "A peer or manager doesn’t check their phone or email while we’re talking" at bounding box center [479, 218] width 22 height 22
radio input "false"
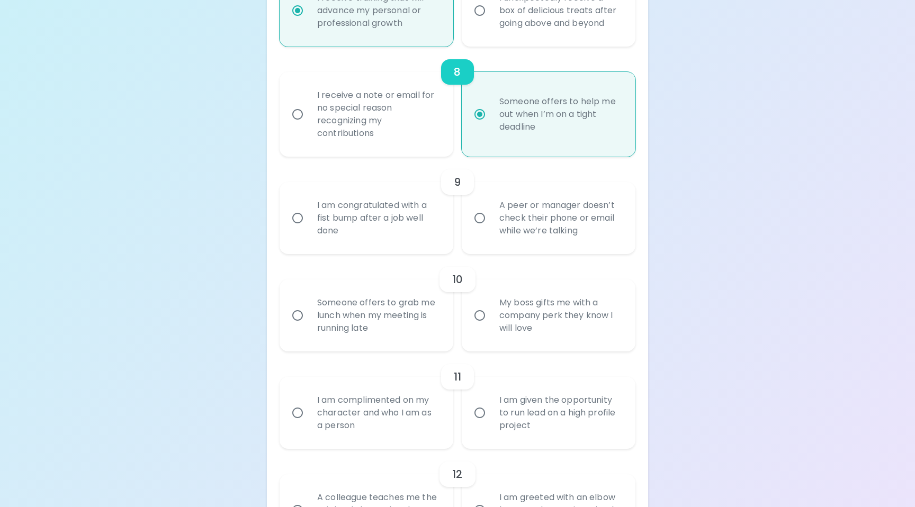
radio input "false"
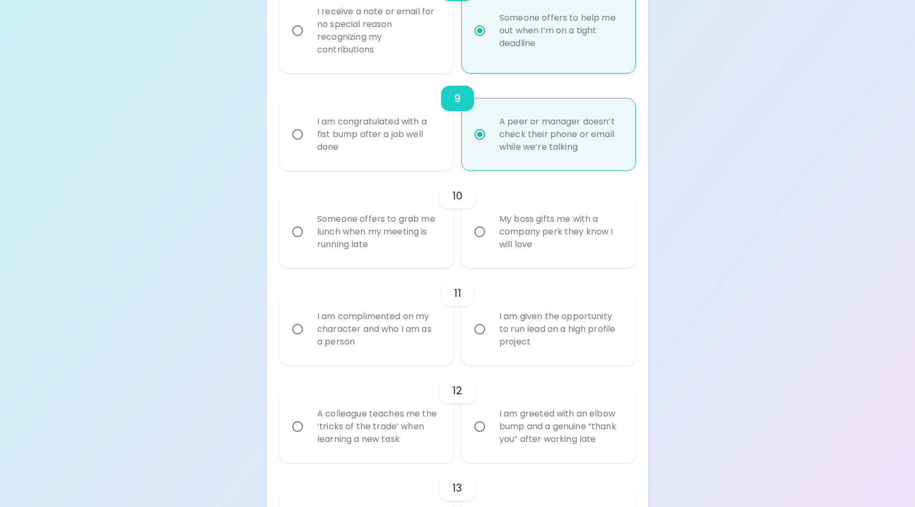
scroll to position [986, 0]
radio input "true"
click at [299, 242] on input "Someone offers to grab me lunch when my meeting is running late" at bounding box center [297, 231] width 22 height 22
radio input "false"
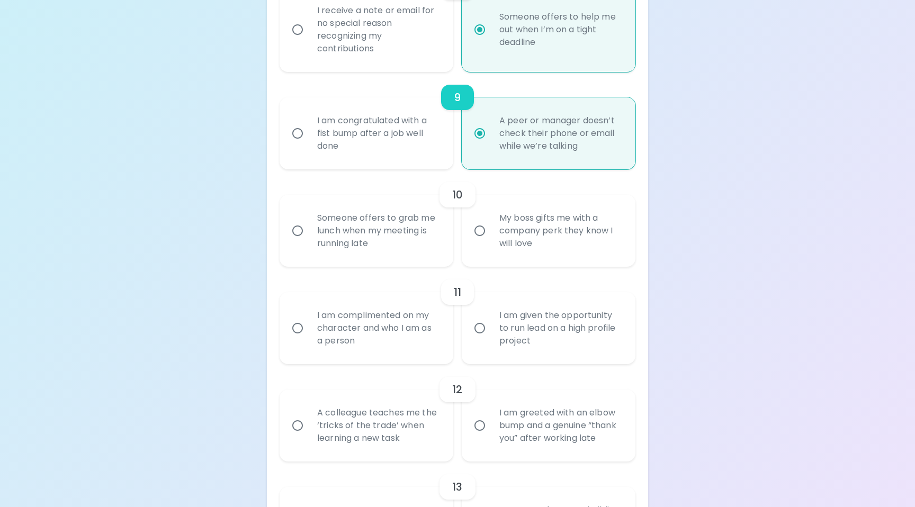
radio input "false"
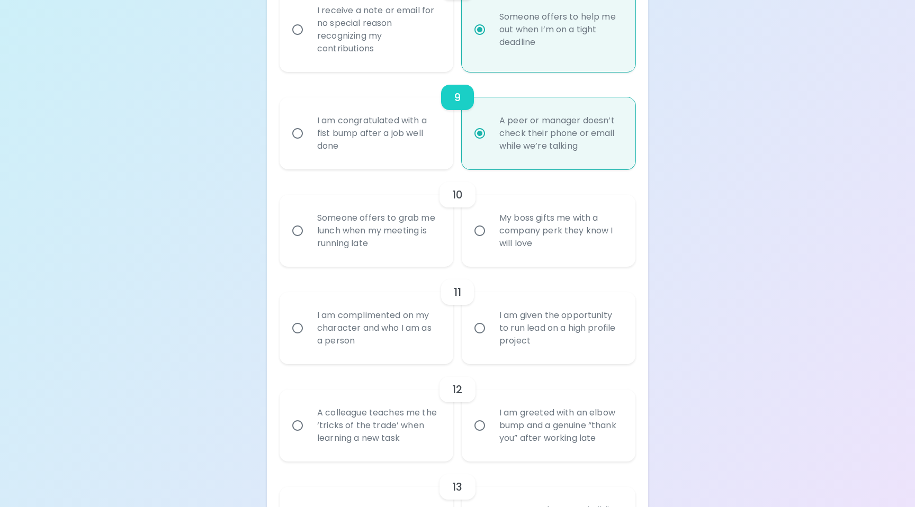
radio input "false"
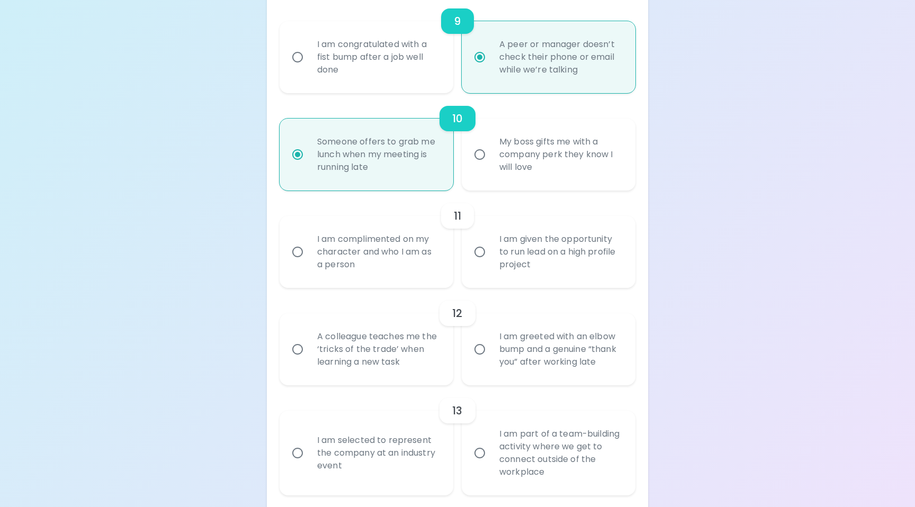
scroll to position [1071, 0]
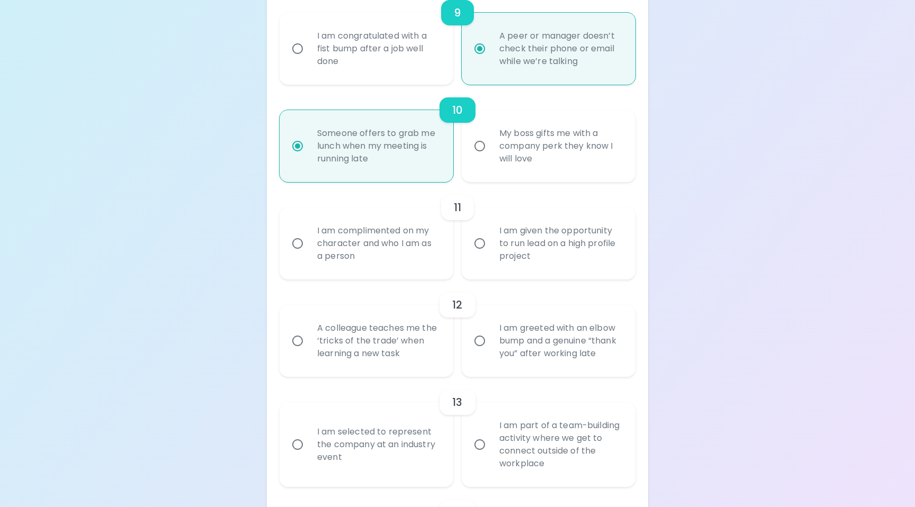
radio input "true"
click at [300, 255] on input "I am complimented on my character and who I am as a person" at bounding box center [297, 243] width 22 height 22
radio input "false"
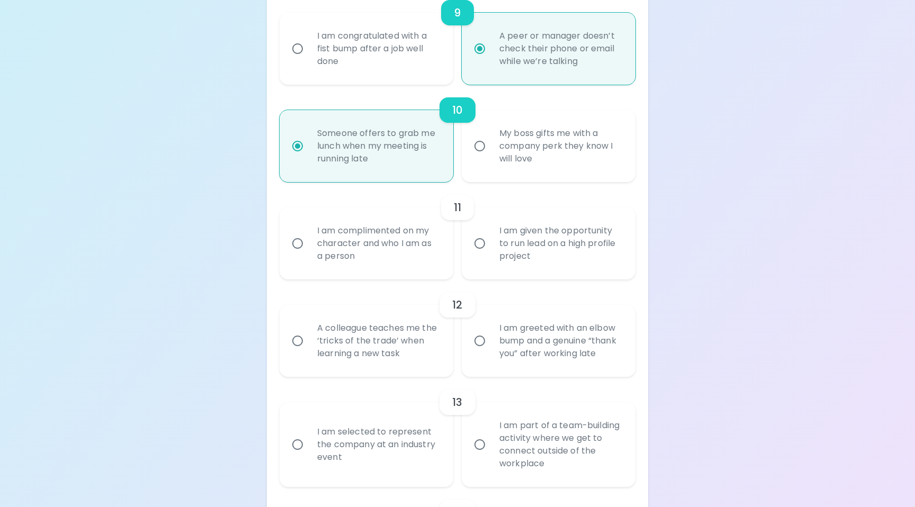
radio input "false"
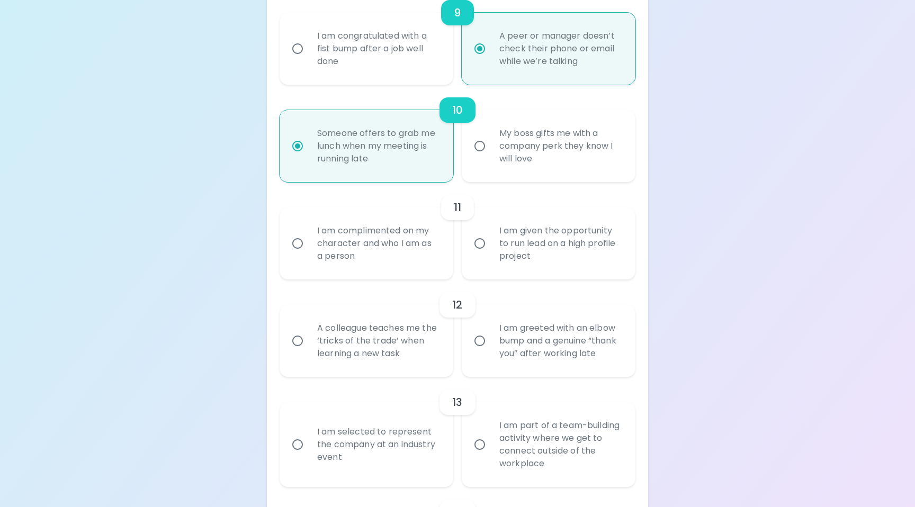
radio input "false"
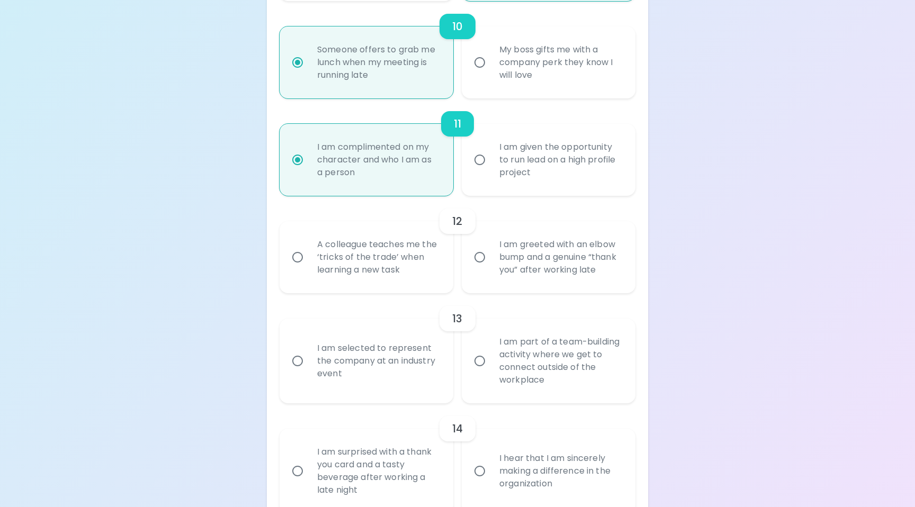
scroll to position [1155, 0]
radio input "true"
click at [300, 267] on input "A colleague teaches me the ‘tricks of the trade’ when learning a new task" at bounding box center [297, 256] width 22 height 22
radio input "false"
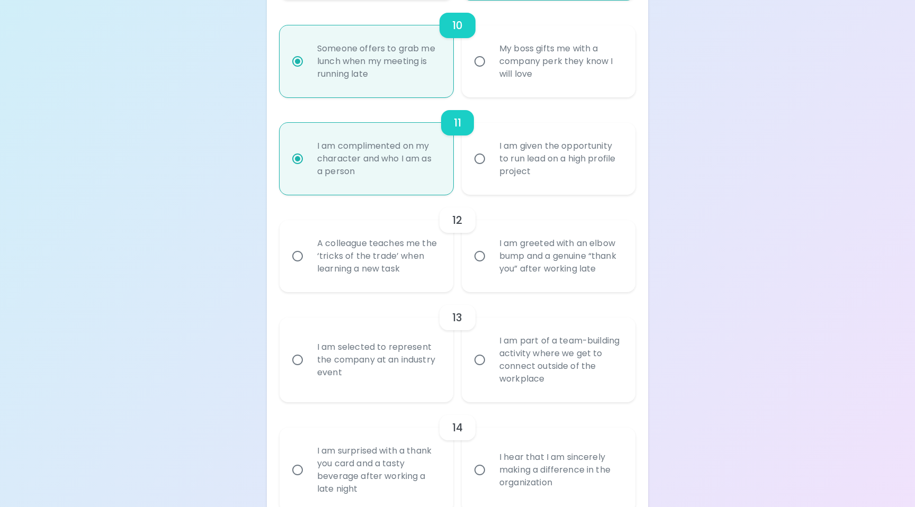
radio input "false"
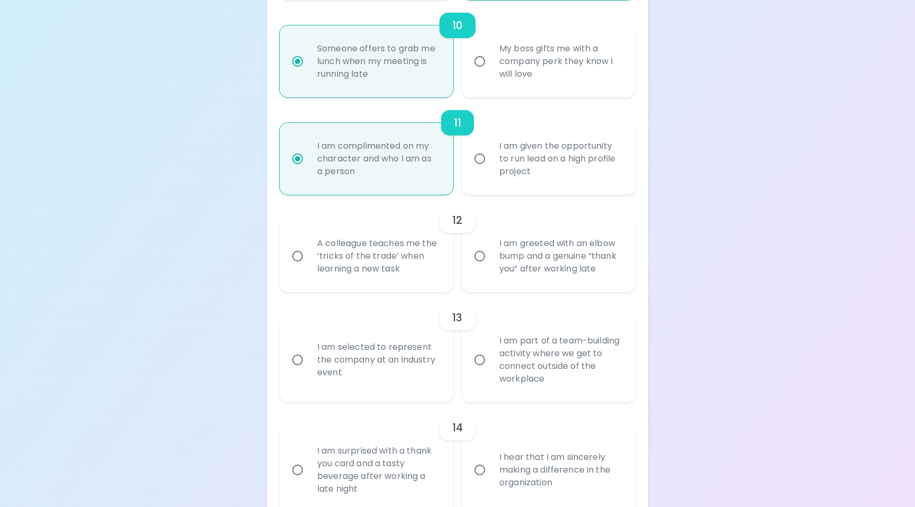
radio input "false"
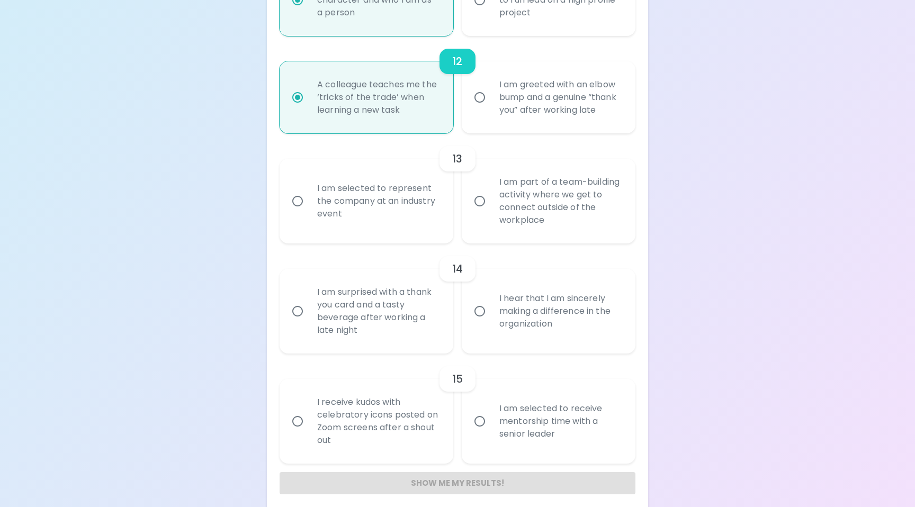
scroll to position [1329, 0]
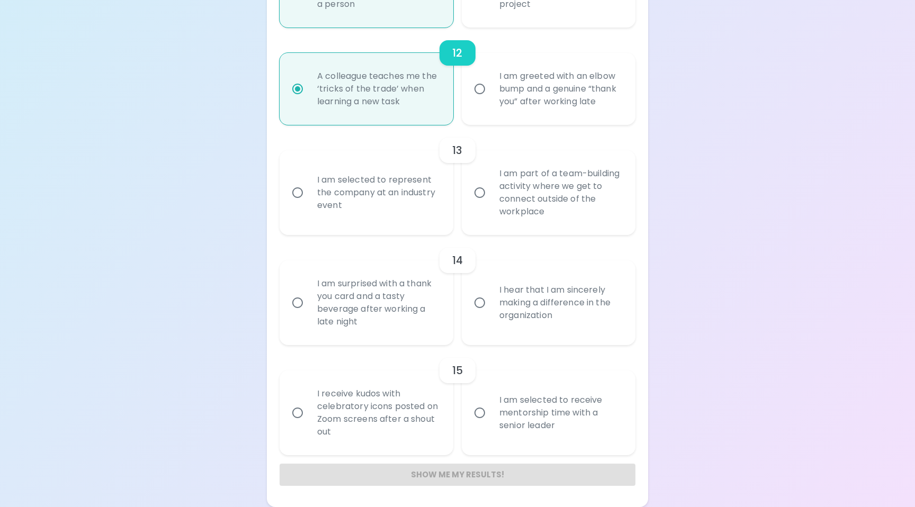
radio input "true"
click at [484, 197] on input "I am part of a team-building activity where we get to connect outside of the wo…" at bounding box center [479, 193] width 22 height 22
radio input "false"
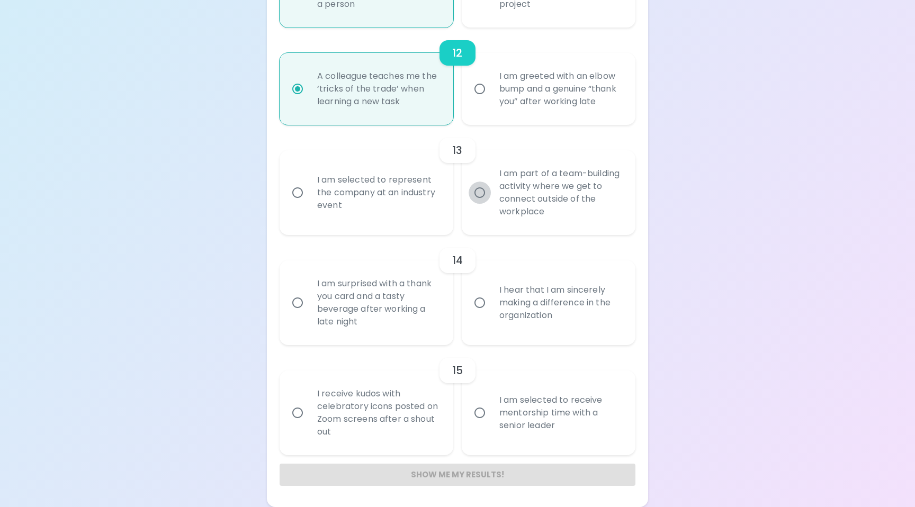
radio input "false"
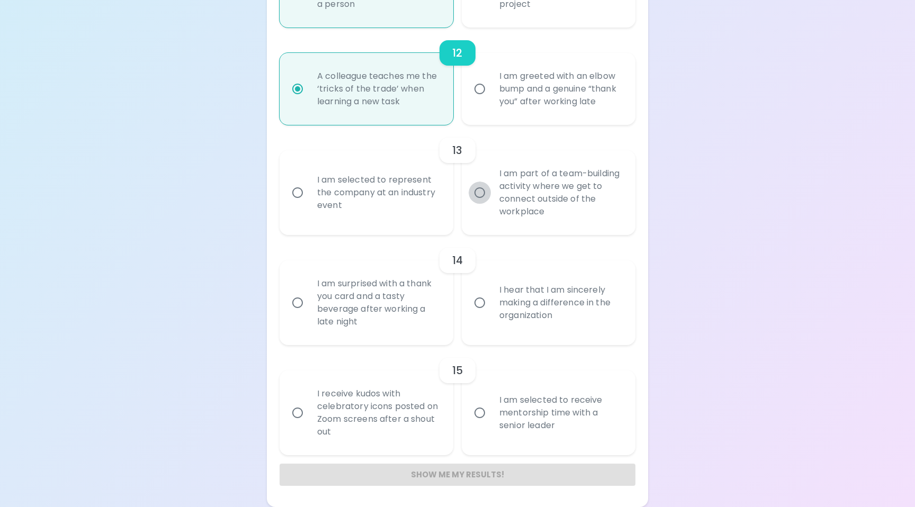
radio input "false"
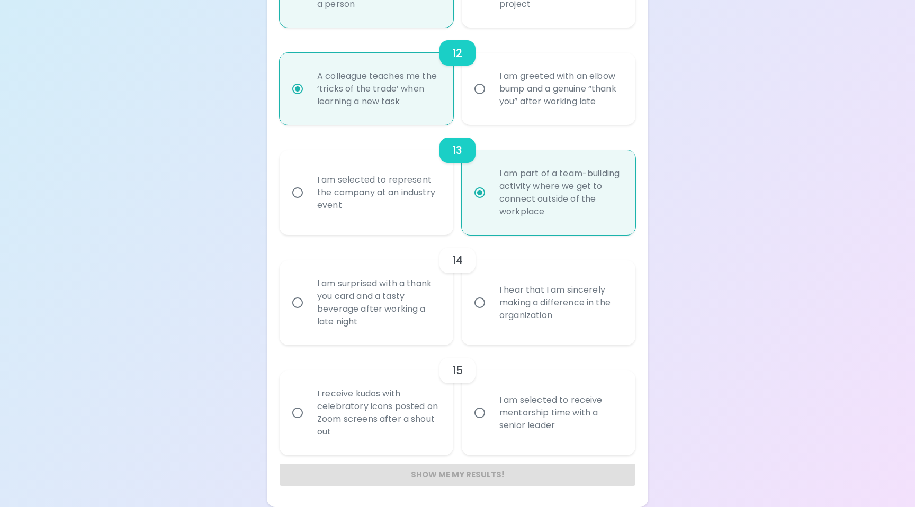
radio input "true"
click at [483, 304] on input "I hear that I am sincerely making a difference in the organization" at bounding box center [479, 303] width 22 height 22
radio input "false"
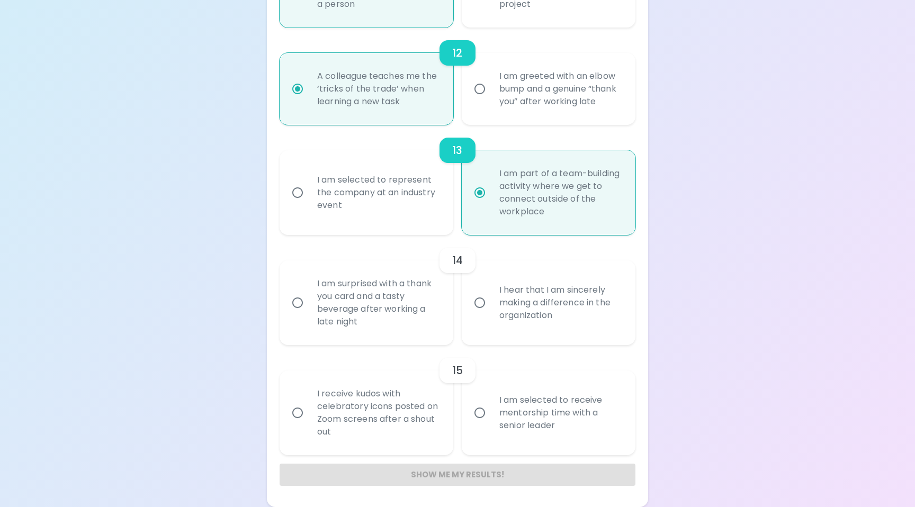
radio input "false"
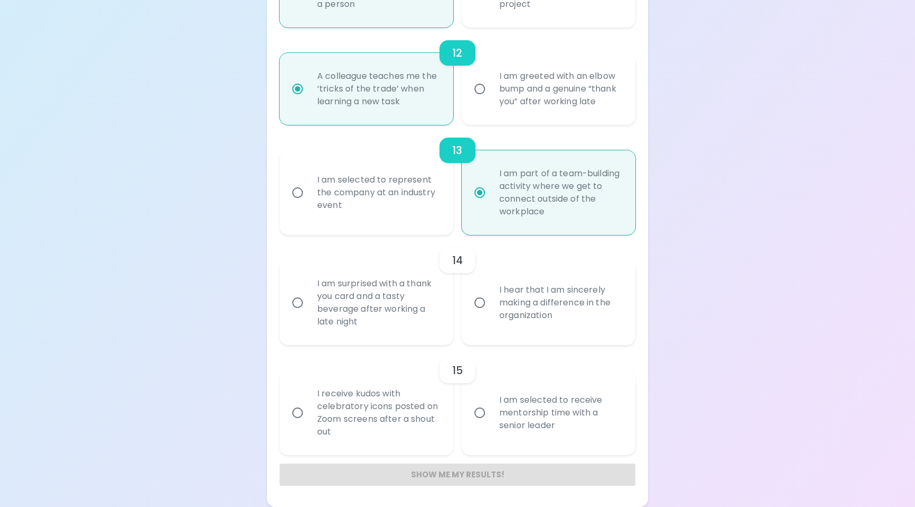
radio input "false"
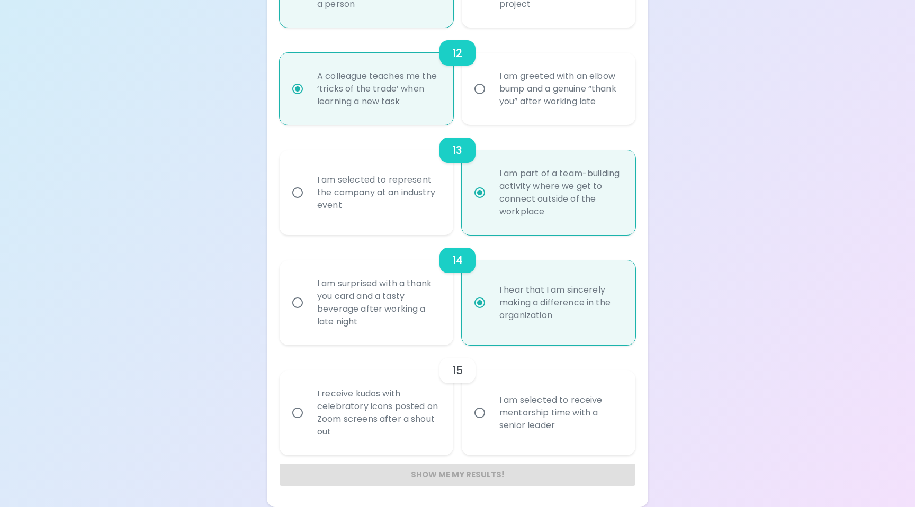
radio input "true"
click at [498, 415] on div "I am selected to receive mentorship time with a senior leader" at bounding box center [560, 413] width 139 height 64
click at [491, 415] on input "I am selected to receive mentorship time with a senior leader" at bounding box center [479, 413] width 22 height 22
radio input "false"
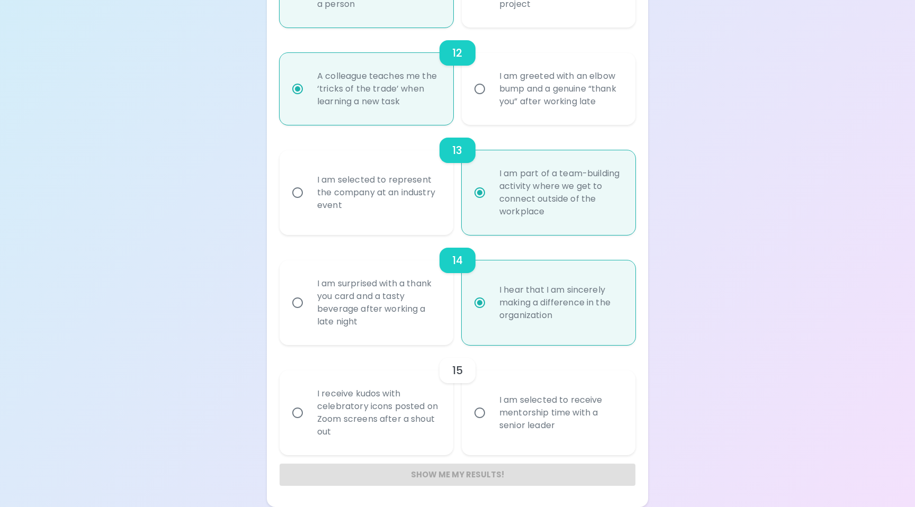
radio input "false"
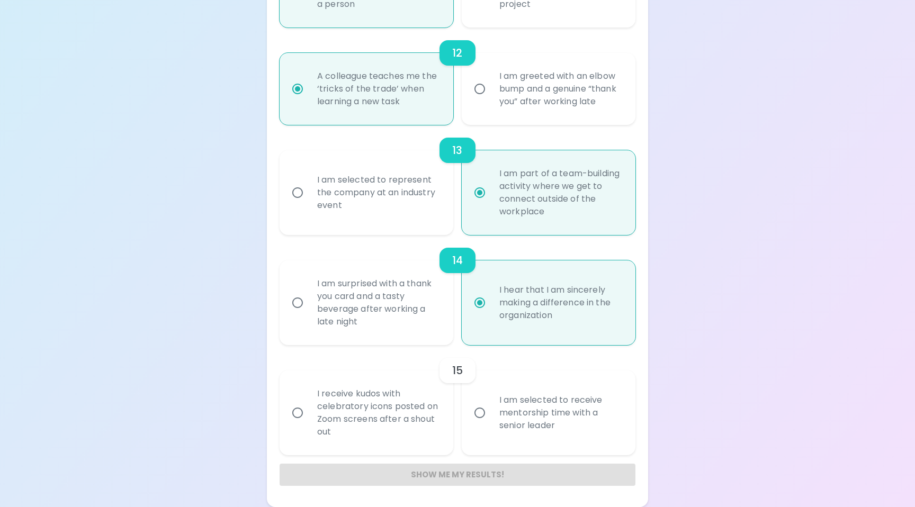
radio input "false"
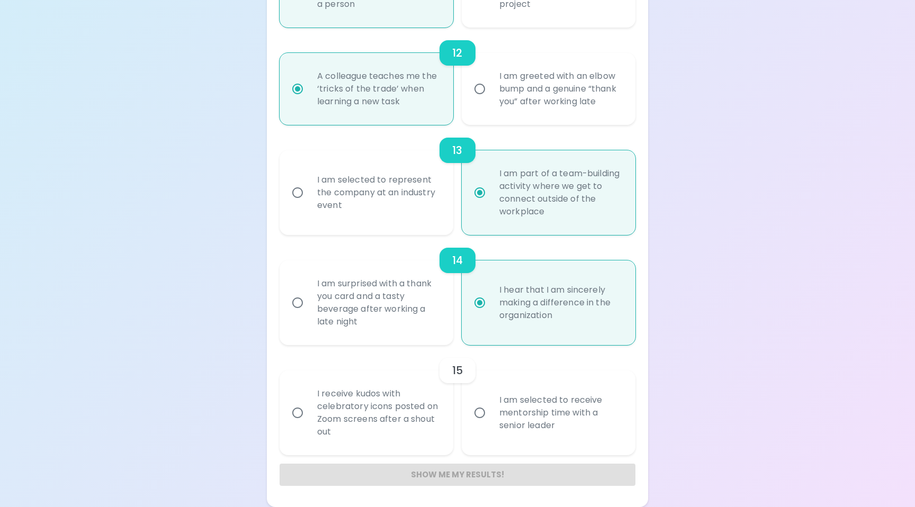
radio input "false"
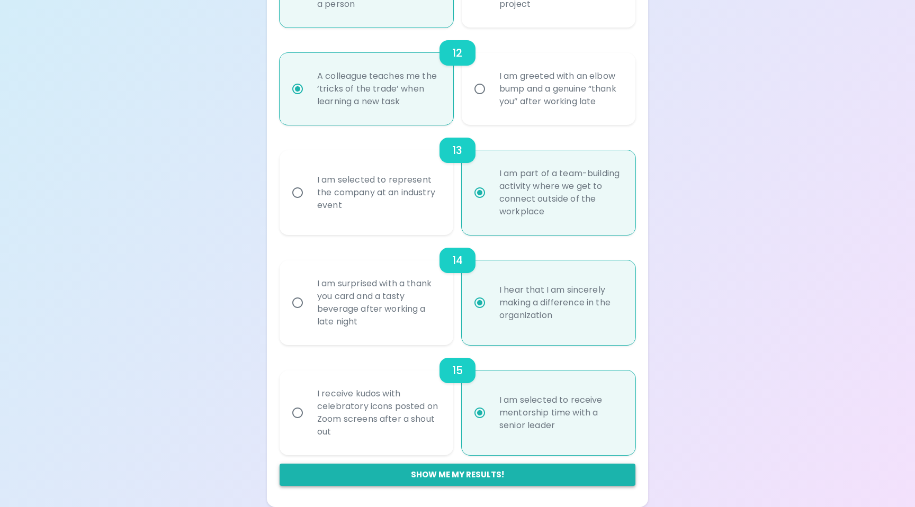
radio input "true"
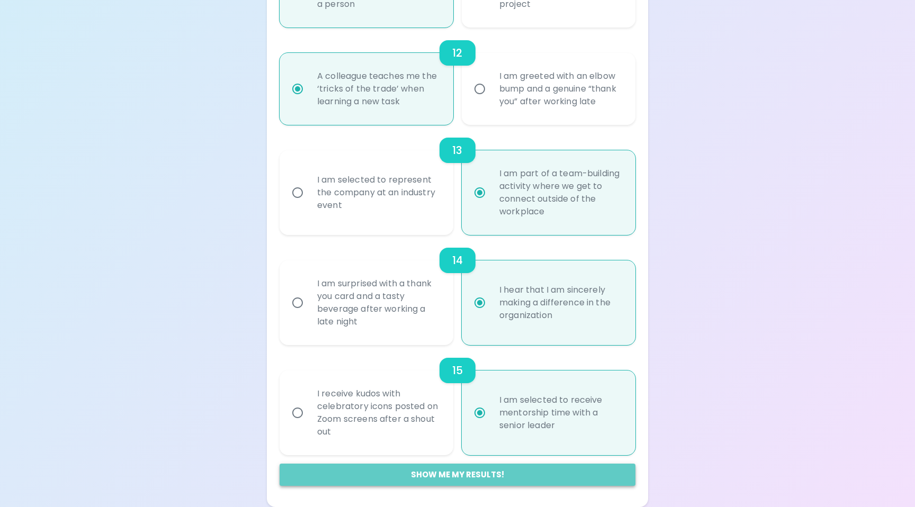
click at [441, 477] on button "Show me my results!" at bounding box center [457, 475] width 356 height 22
radio input "false"
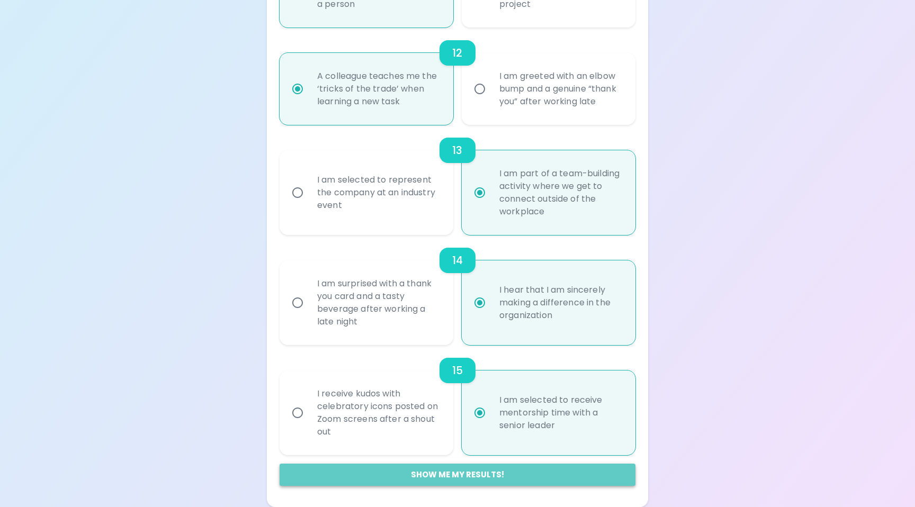
radio input "false"
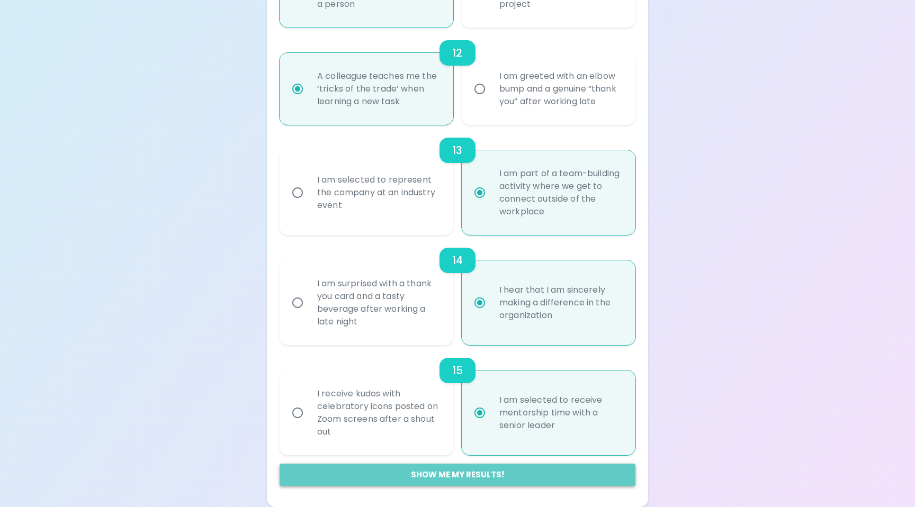
radio input "false"
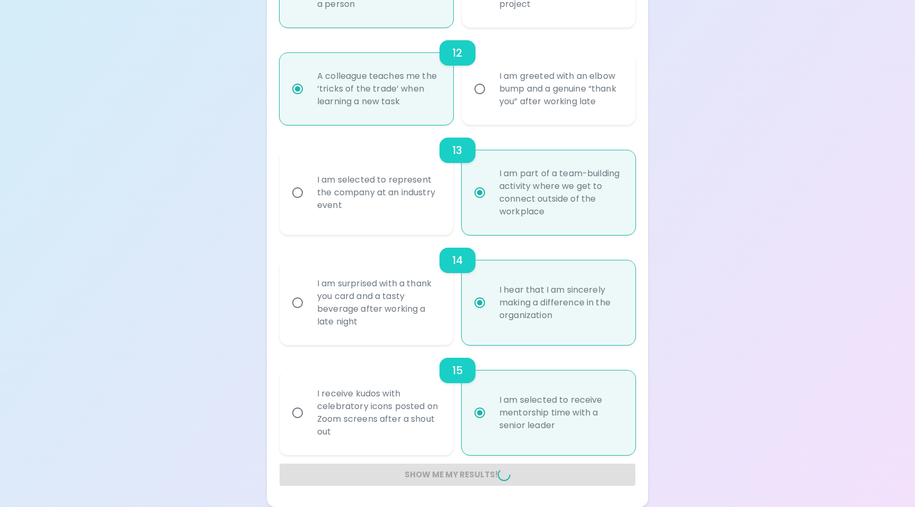
radio input "false"
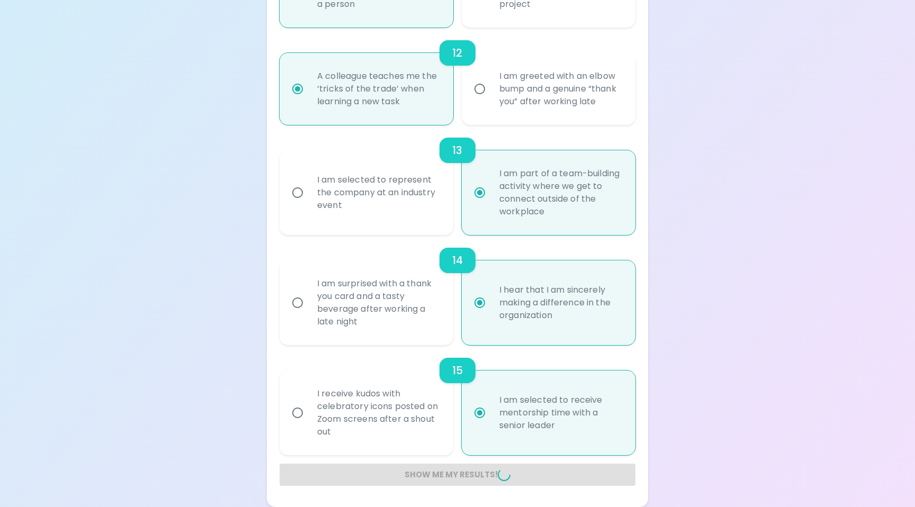
radio input "false"
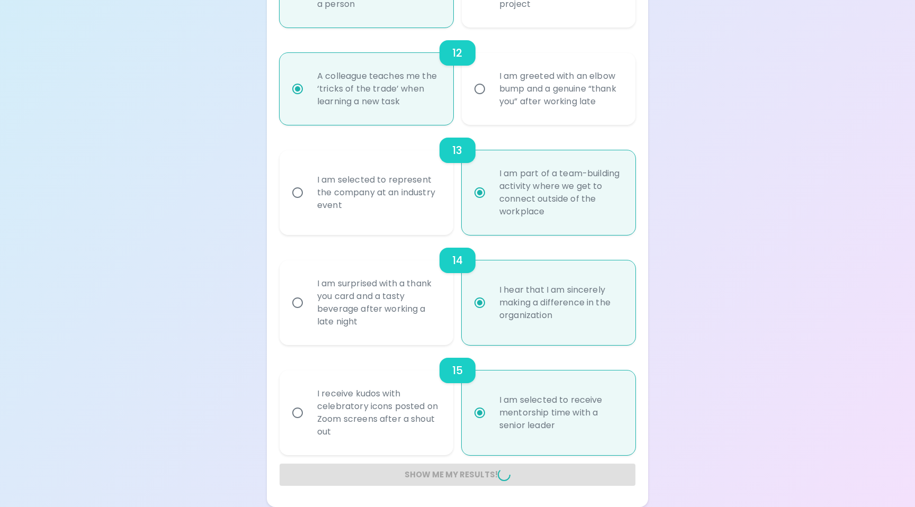
radio input "false"
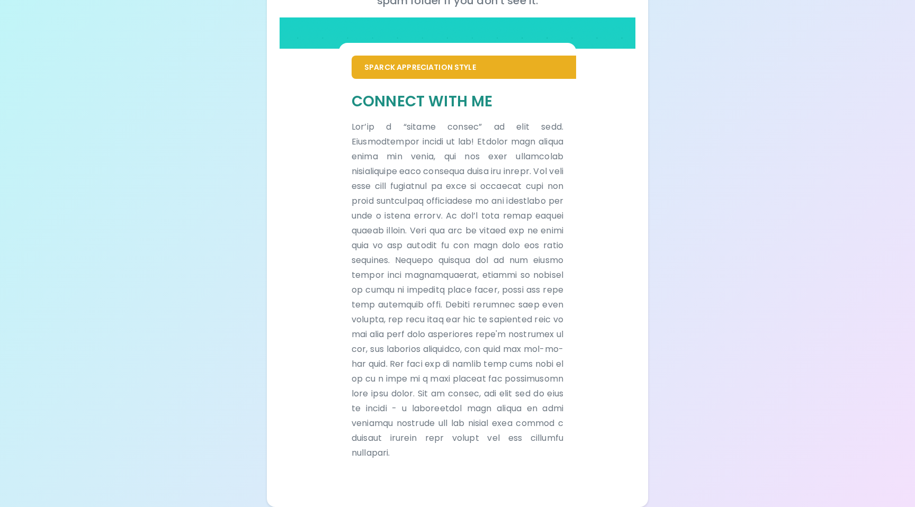
scroll to position [0, 0]
